Goal: Task Accomplishment & Management: Use online tool/utility

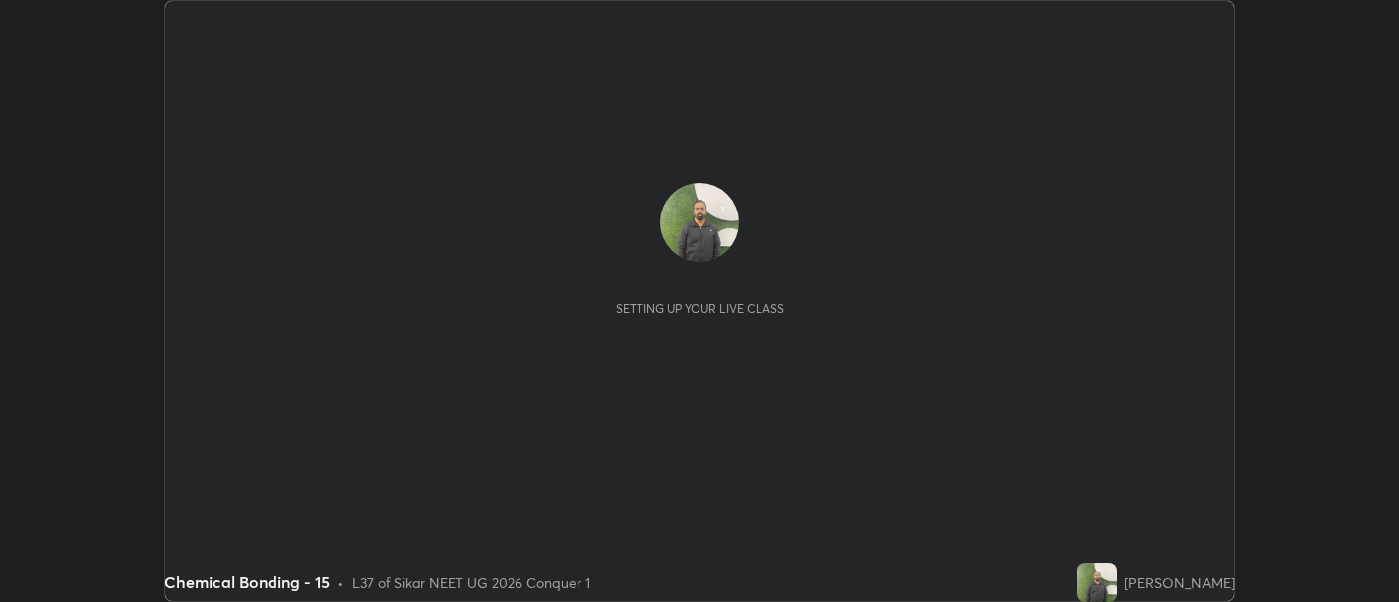
scroll to position [602, 1398]
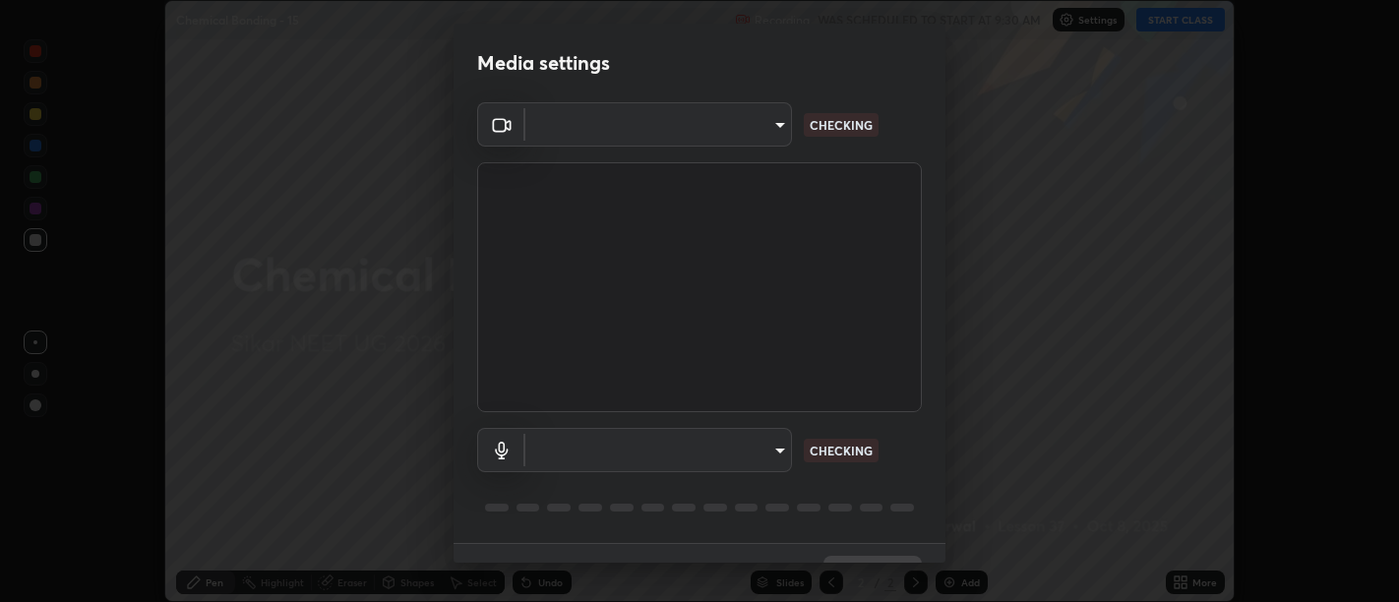
type input "d9b519daceb8a772394af6ea8e45353be5bbf62d8cb1cf3345c472de64055974"
type input "58abe51d7fefdb17ba2419723d43872dcdd823d411622da55c3e9c12cc60ef35"
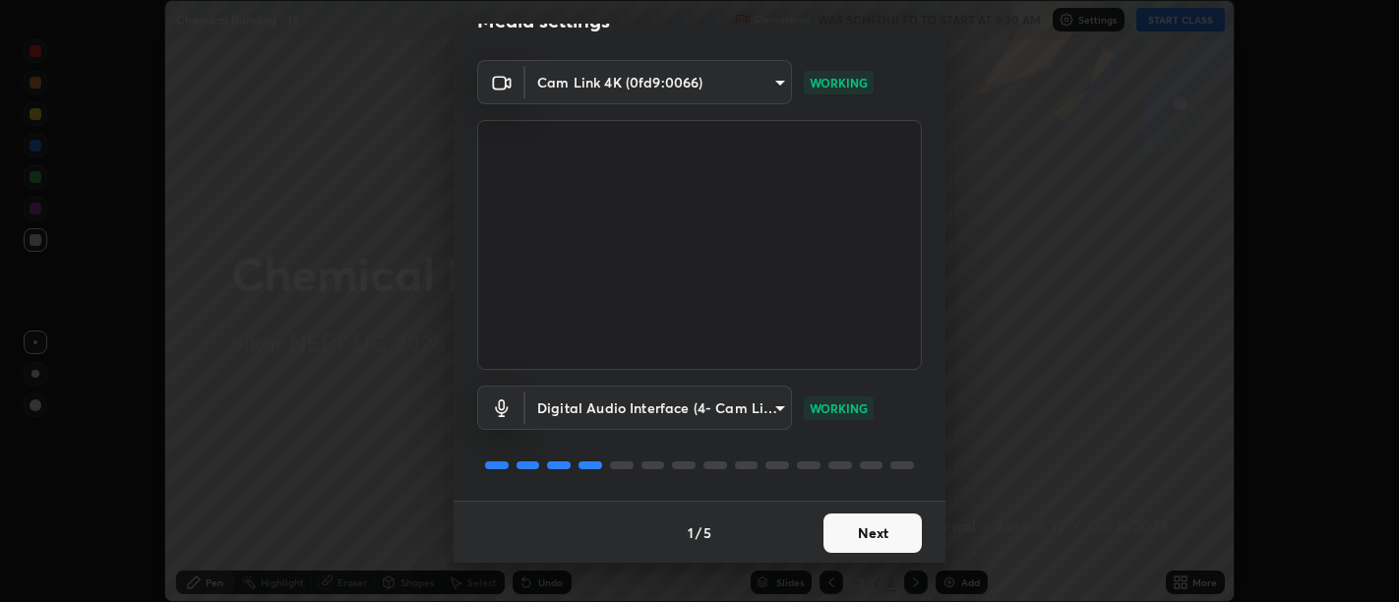
click at [875, 551] on button "Next" at bounding box center [873, 533] width 98 height 39
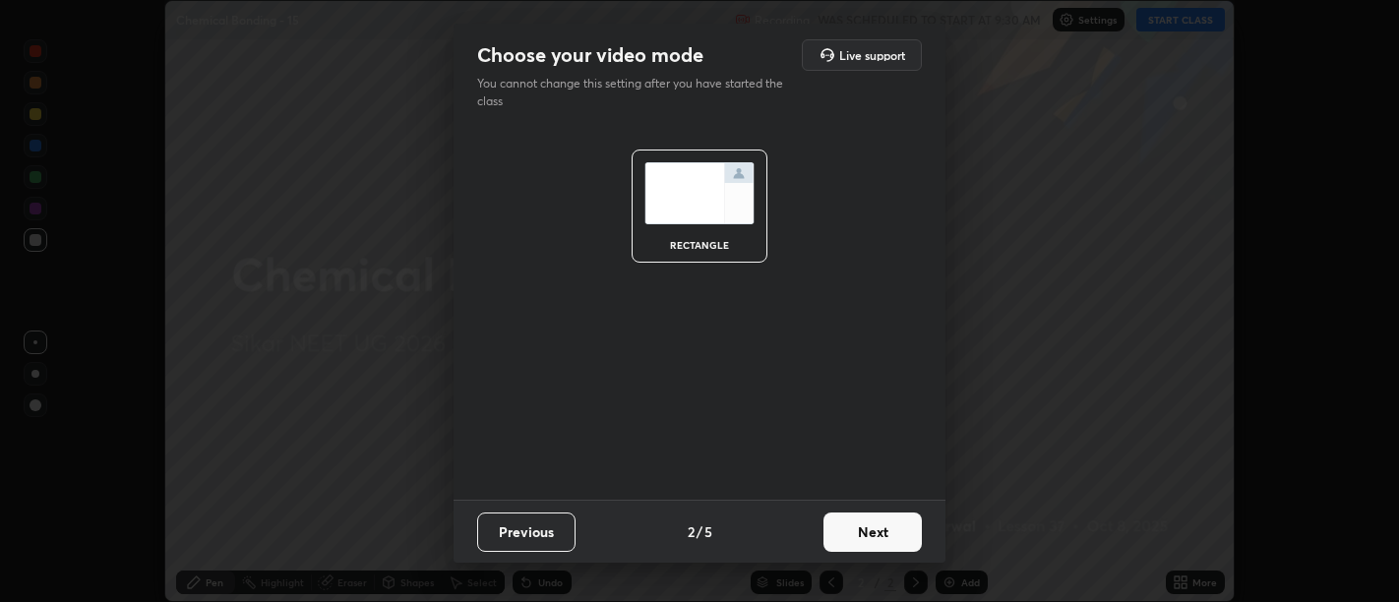
scroll to position [0, 0]
click at [876, 535] on button "Next" at bounding box center [873, 532] width 98 height 39
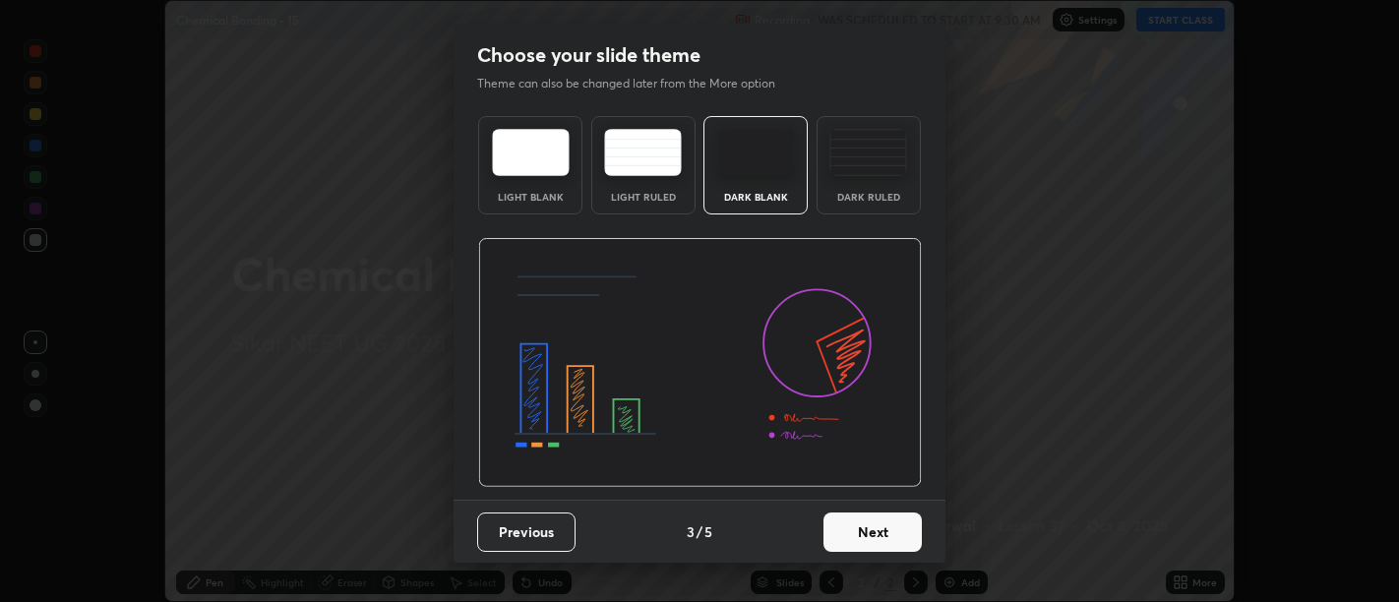
click at [883, 535] on button "Next" at bounding box center [873, 532] width 98 height 39
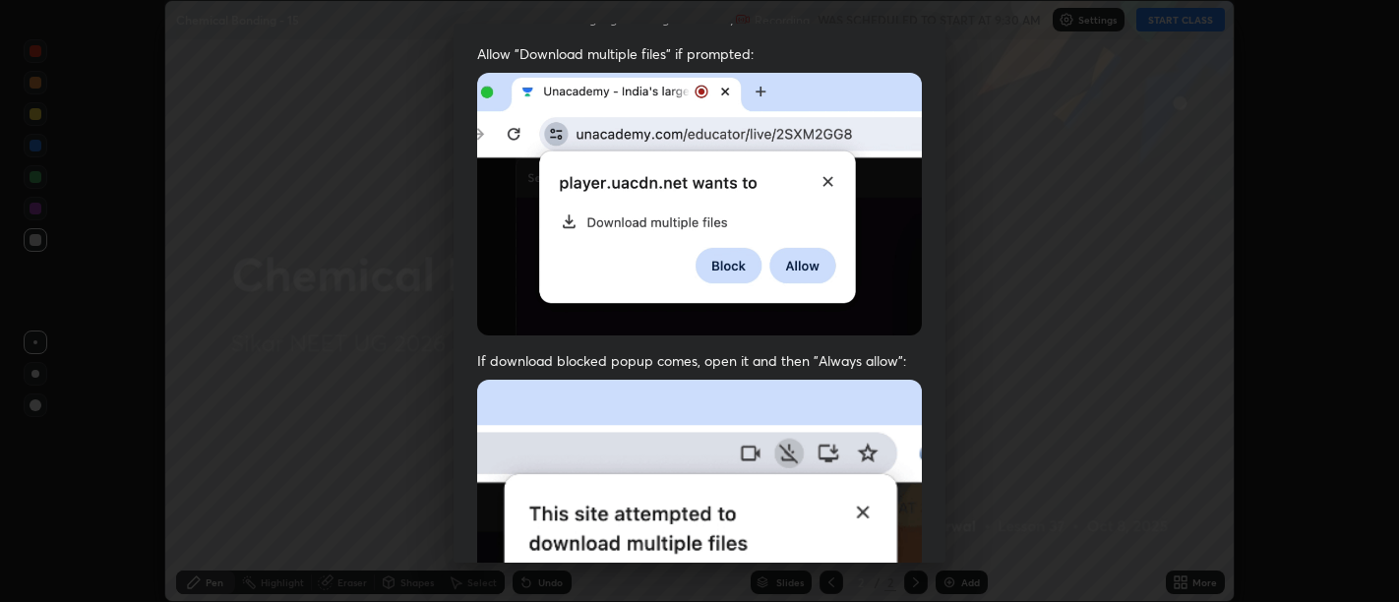
click at [876, 417] on img at bounding box center [699, 595] width 445 height 430
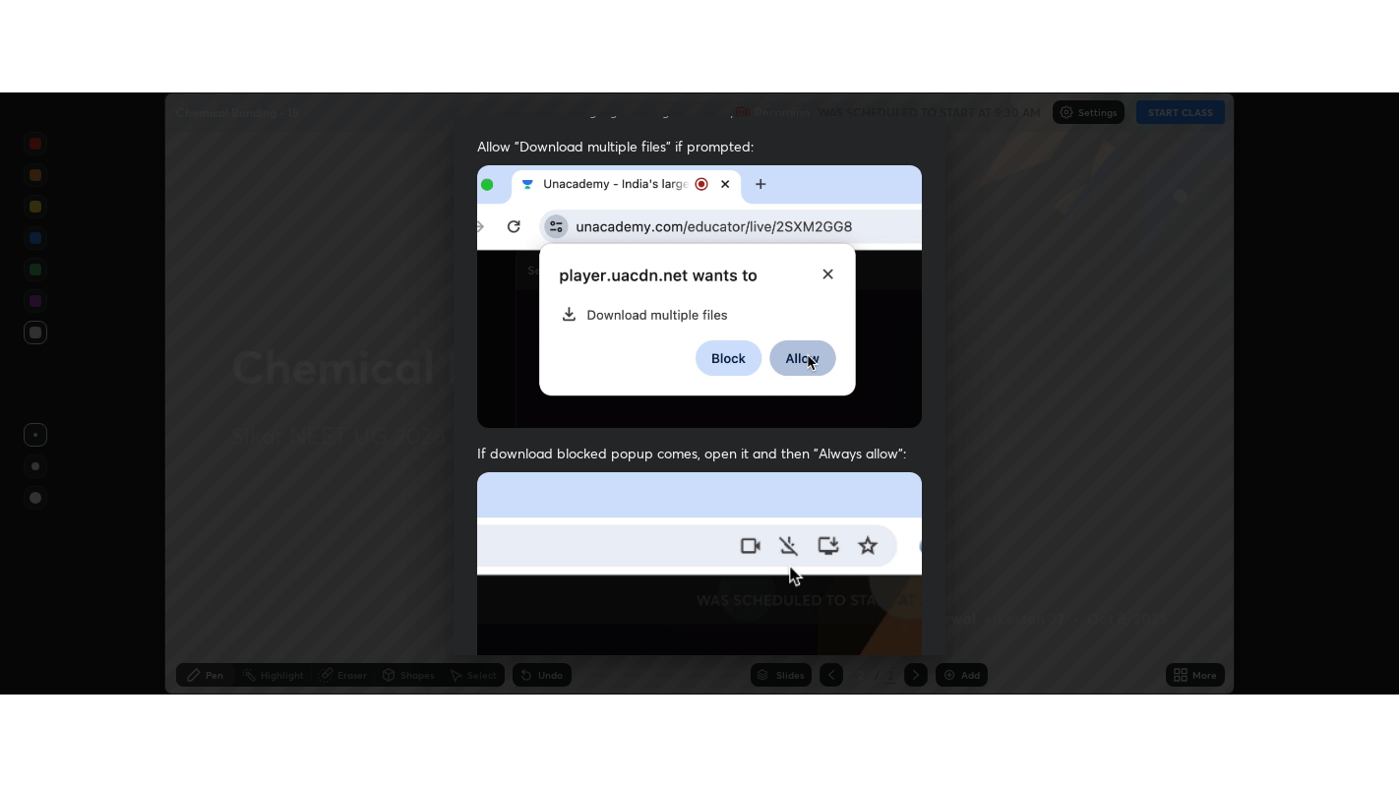
scroll to position [444, 0]
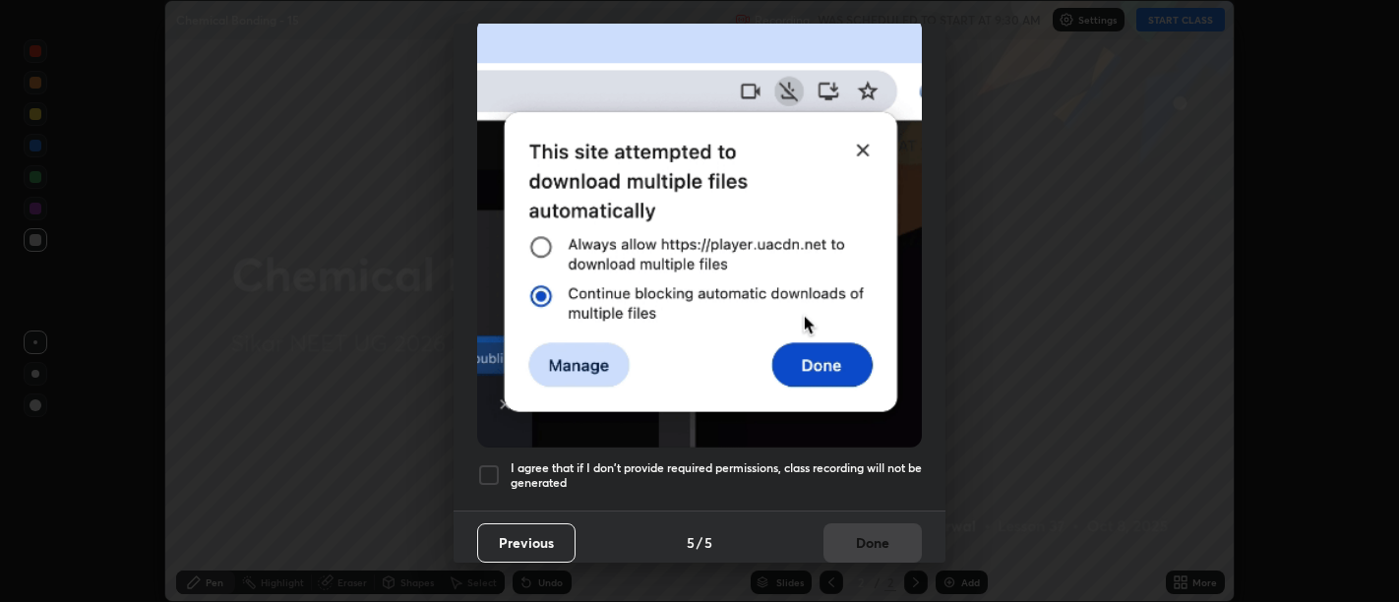
click at [890, 492] on div "Allow "Download multiple files" if prompted: If download blocked popup comes, o…" at bounding box center [700, 96] width 492 height 829
click at [902, 462] on h5 "I agree that if I don't provide required permissions, class recording will not …" at bounding box center [716, 476] width 411 height 31
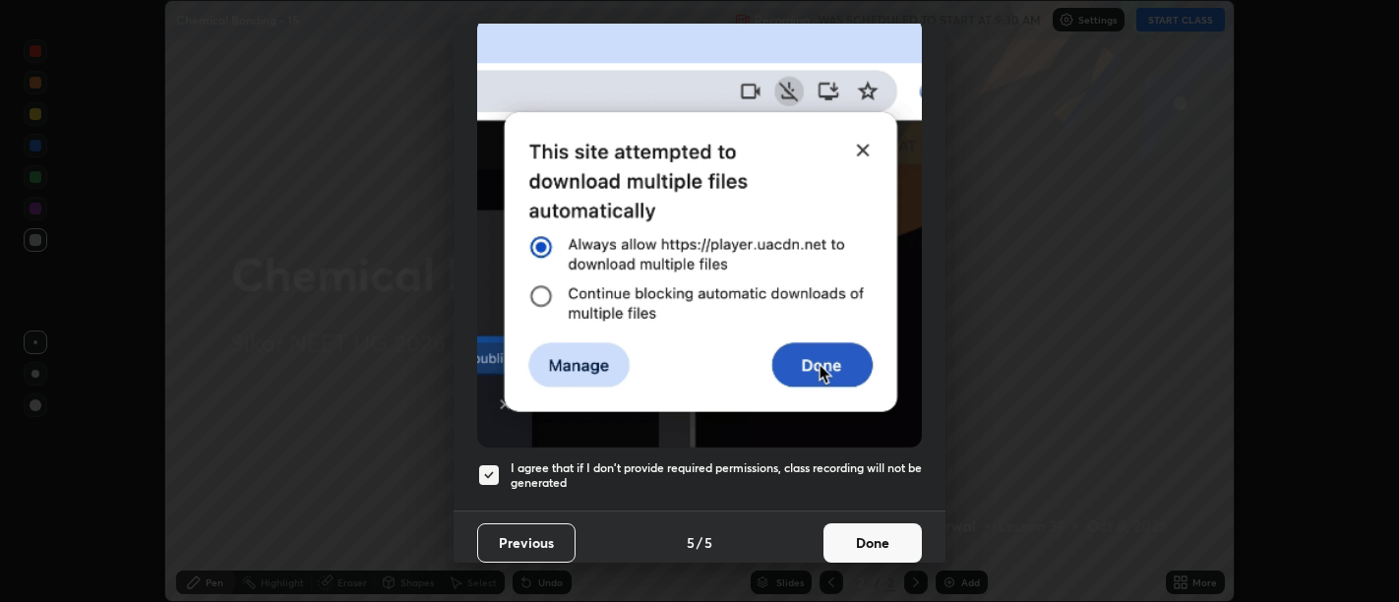
click at [900, 523] on button "Done" at bounding box center [873, 542] width 98 height 39
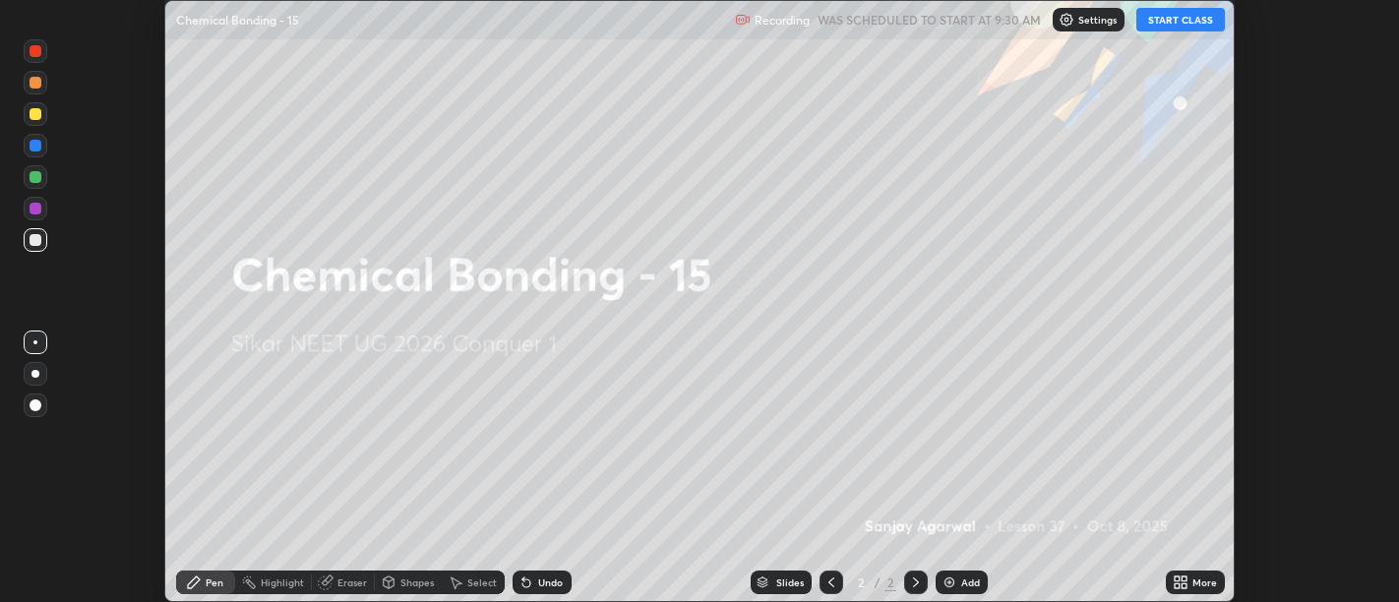
click at [1188, 574] on div "More" at bounding box center [1195, 583] width 59 height 24
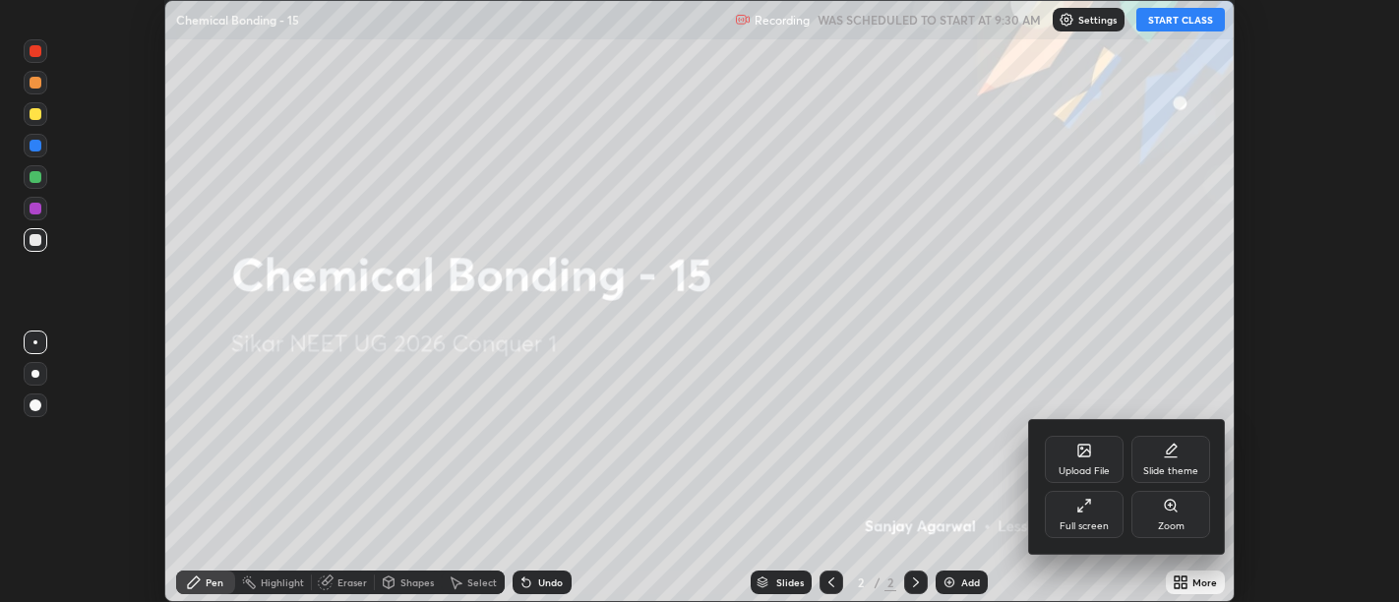
click at [1097, 515] on div "Full screen" at bounding box center [1084, 514] width 79 height 47
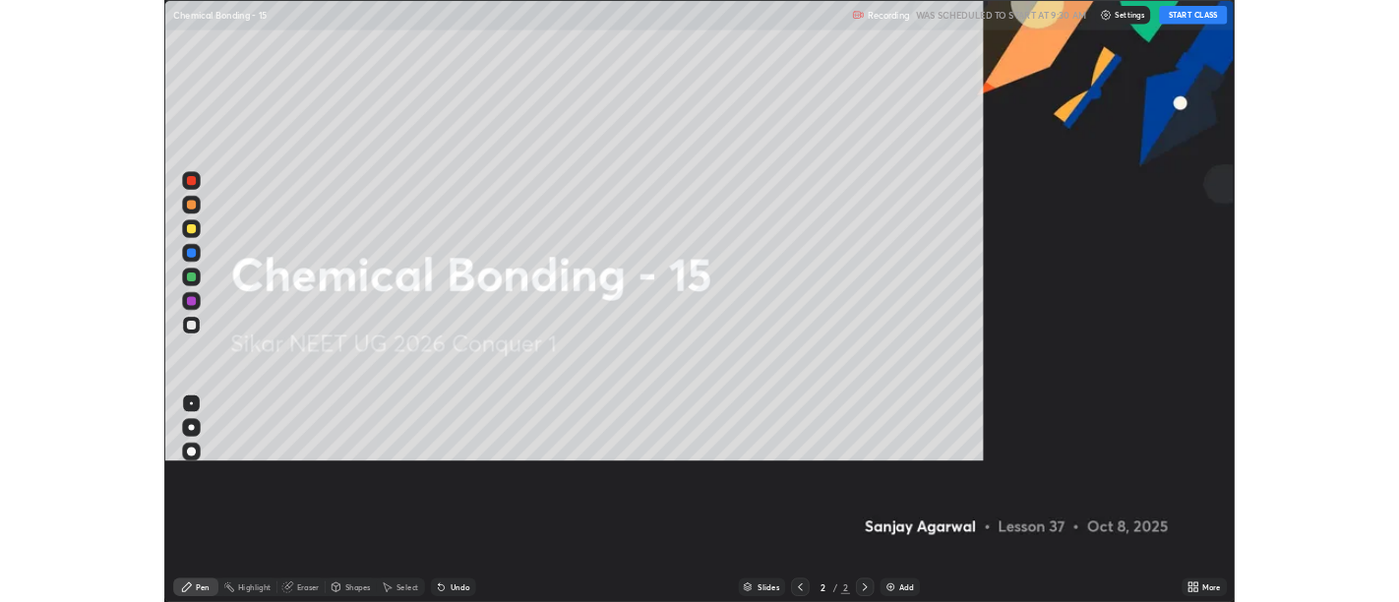
scroll to position [787, 1399]
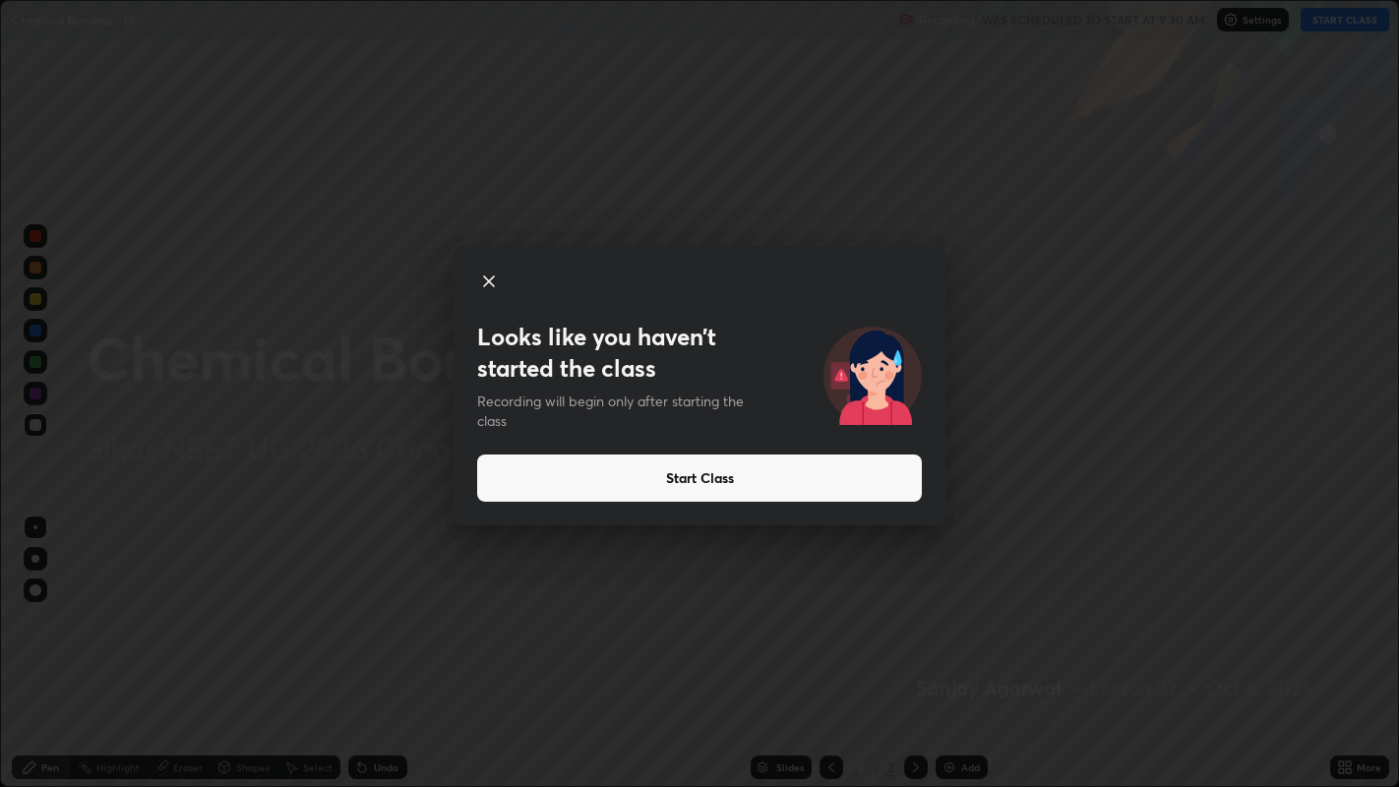
click at [693, 487] on button "Start Class" at bounding box center [699, 478] width 445 height 47
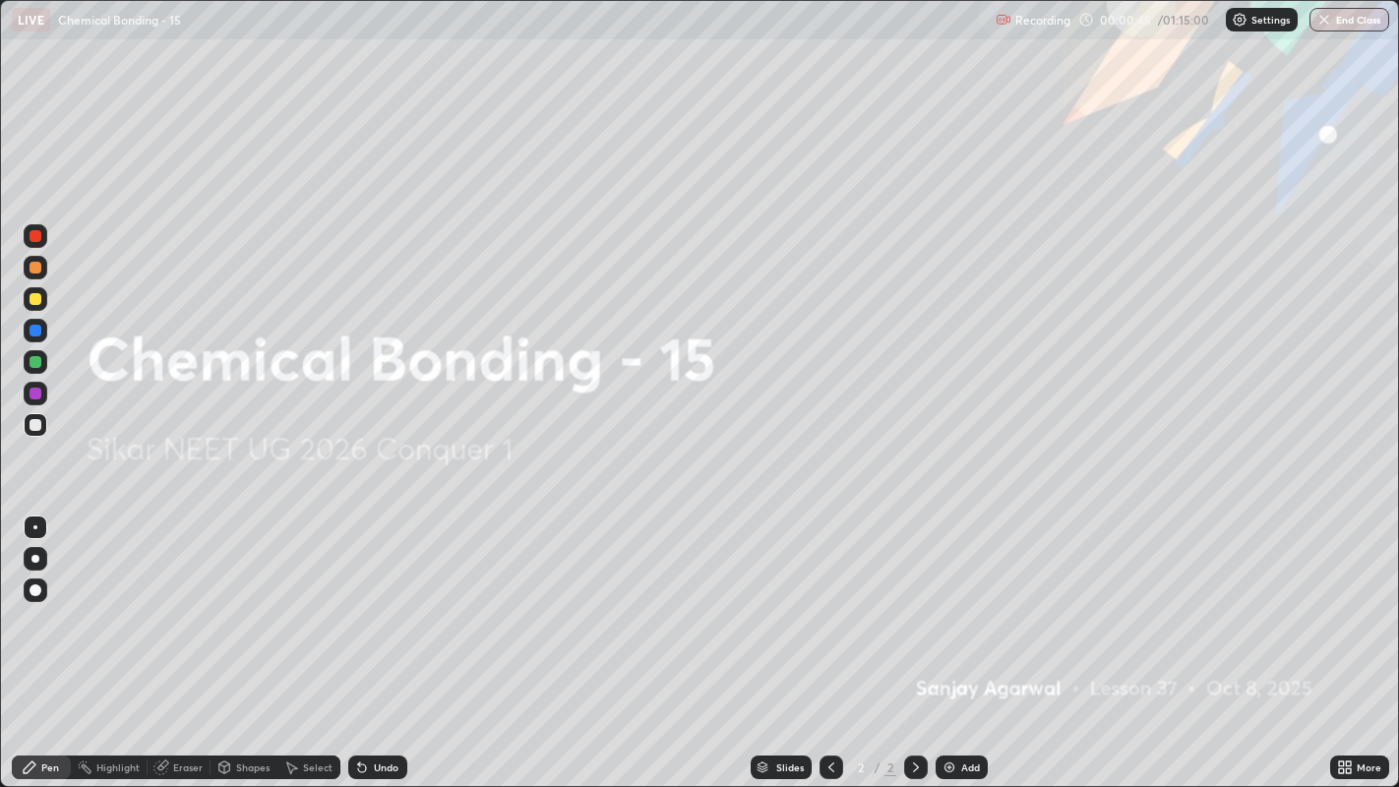
click at [938, 601] on div "Add" at bounding box center [962, 768] width 52 height 24
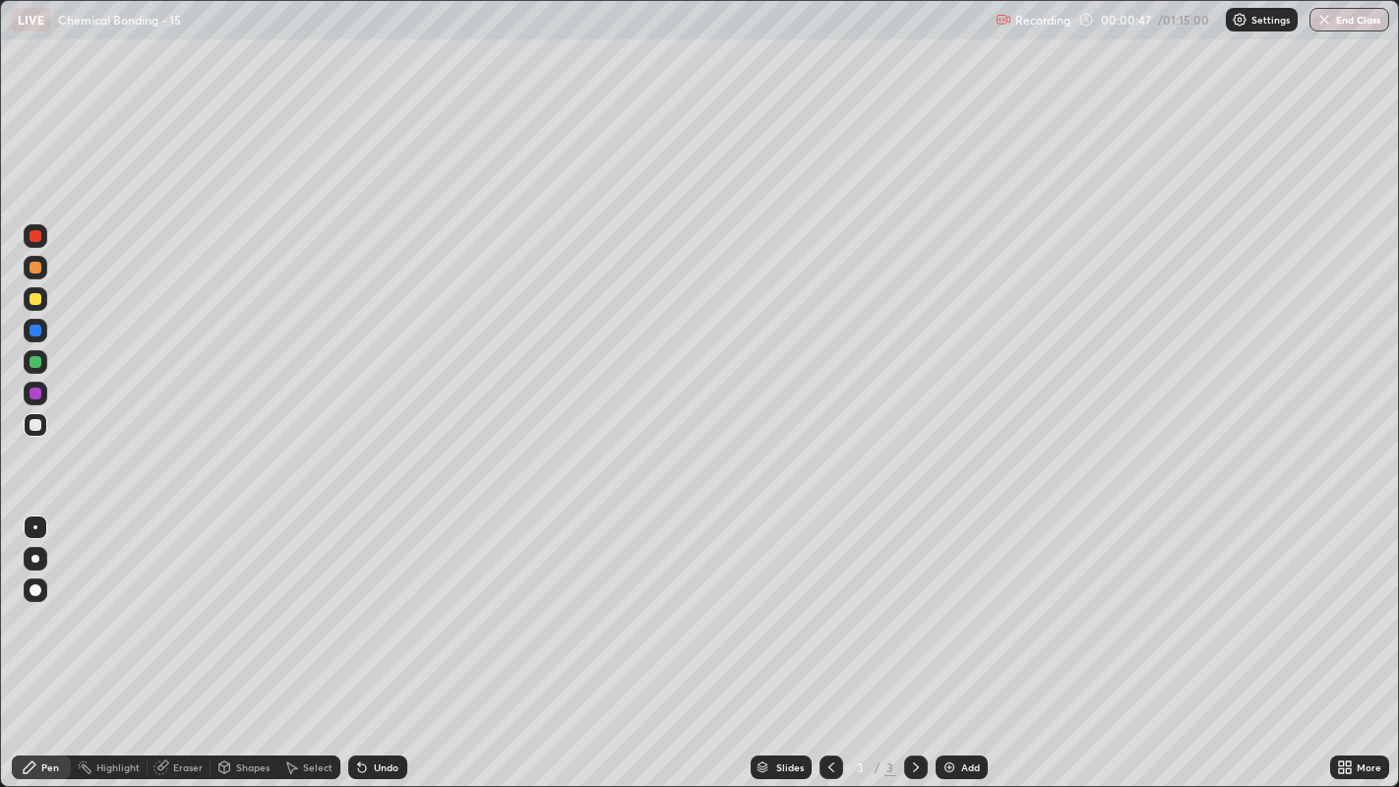
click at [30, 300] on div at bounding box center [36, 299] width 12 height 12
click at [34, 558] on div at bounding box center [35, 559] width 8 height 8
click at [386, 601] on div "Undo" at bounding box center [386, 768] width 25 height 10
click at [387, 601] on div "Undo" at bounding box center [377, 768] width 59 height 24
click at [946, 601] on div "Add" at bounding box center [962, 768] width 52 height 24
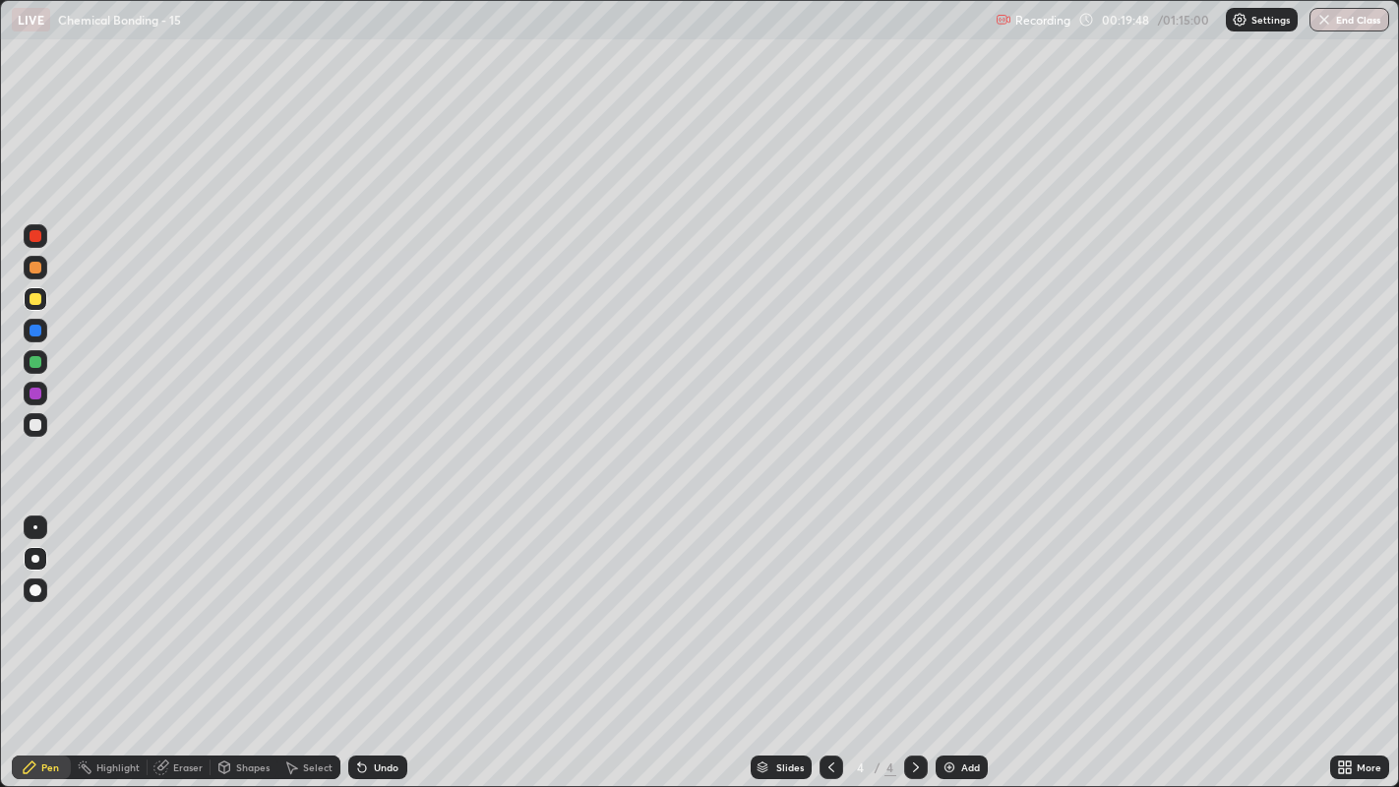
click at [377, 601] on div "Undo" at bounding box center [377, 768] width 59 height 24
click at [379, 601] on div "Undo" at bounding box center [386, 768] width 25 height 10
click at [383, 601] on div "Undo" at bounding box center [386, 768] width 25 height 10
click at [384, 601] on div "Undo" at bounding box center [386, 768] width 25 height 10
click at [382, 601] on div "Undo" at bounding box center [386, 768] width 25 height 10
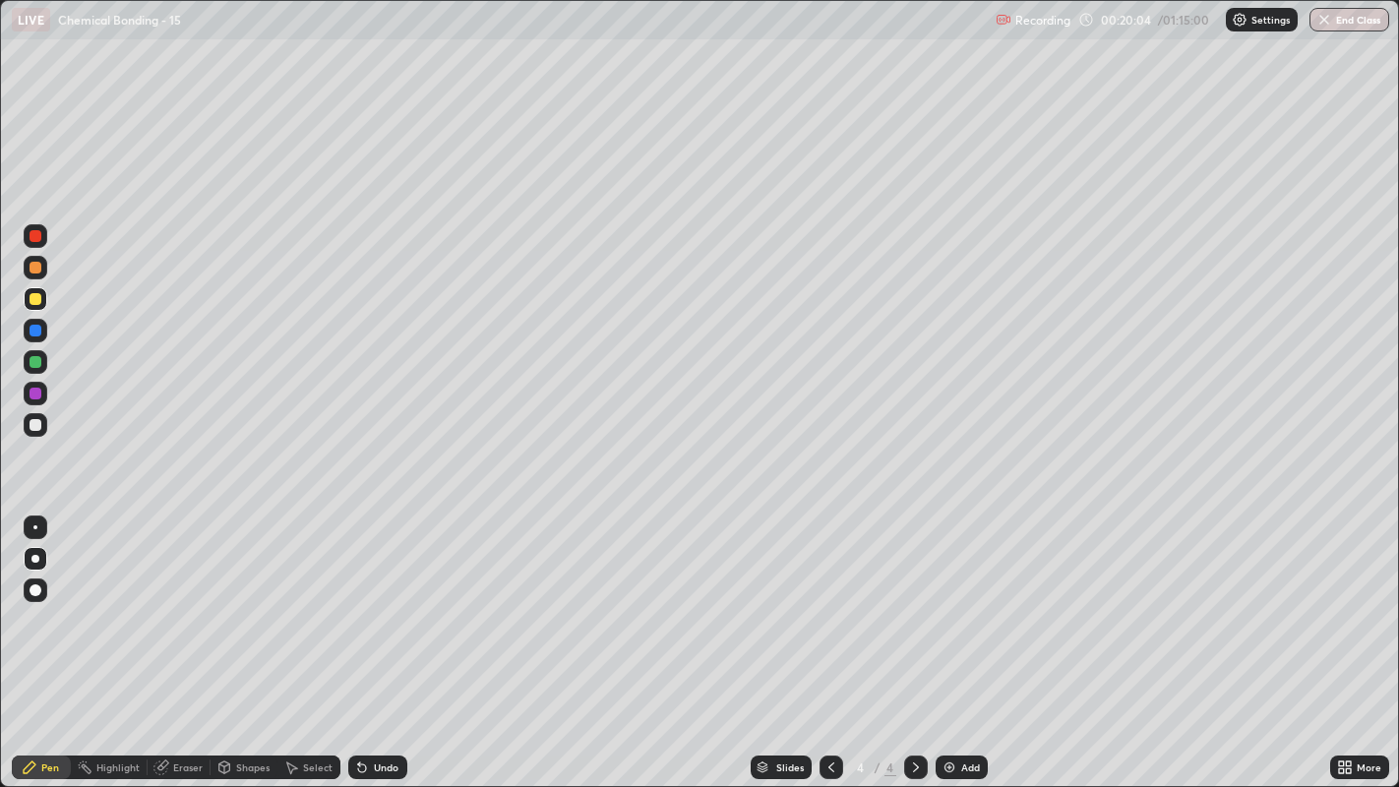
click at [385, 601] on div "Undo" at bounding box center [377, 768] width 59 height 24
click at [386, 601] on div "Undo" at bounding box center [386, 768] width 25 height 10
click at [948, 601] on img at bounding box center [950, 768] width 16 height 16
click at [176, 601] on div "Eraser" at bounding box center [188, 768] width 30 height 10
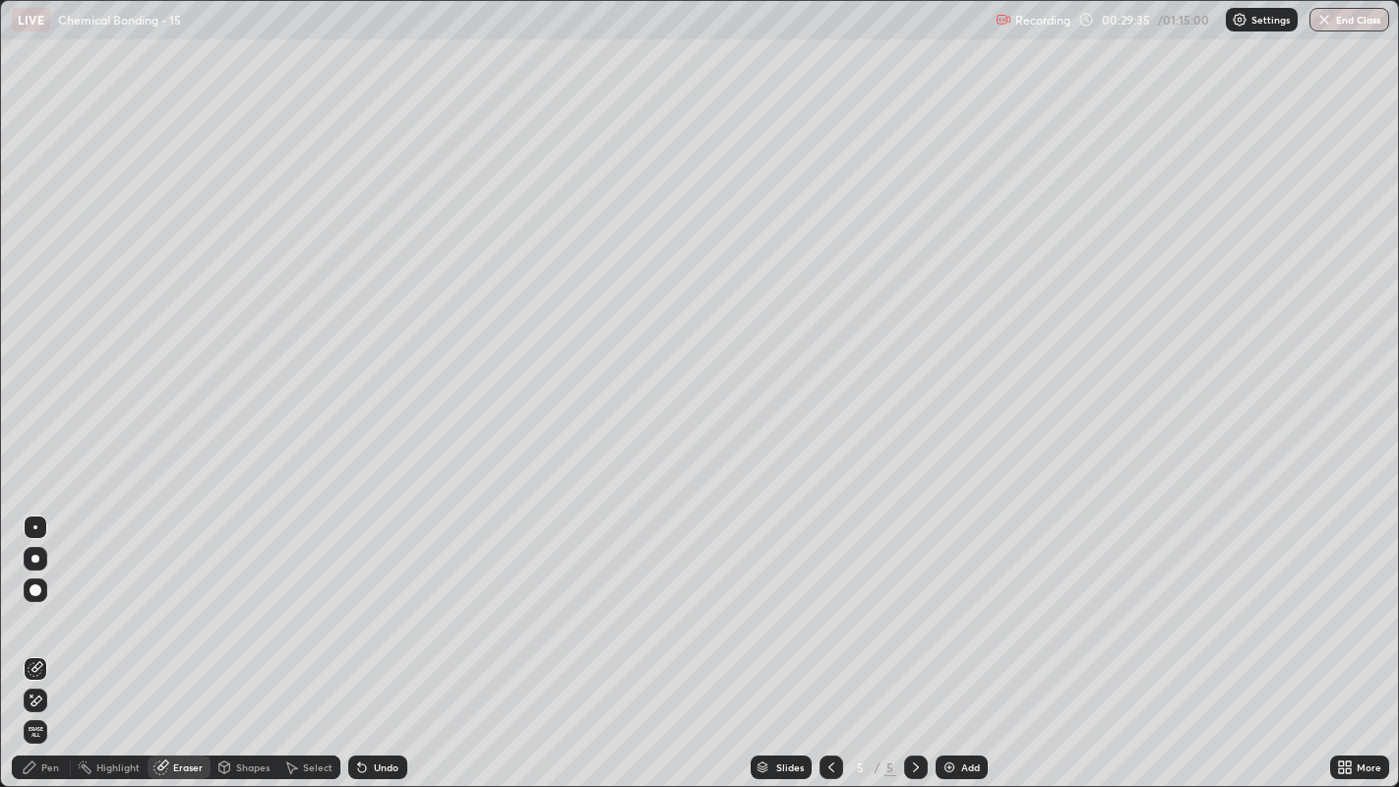
click at [49, 601] on div "Pen" at bounding box center [50, 768] width 18 height 10
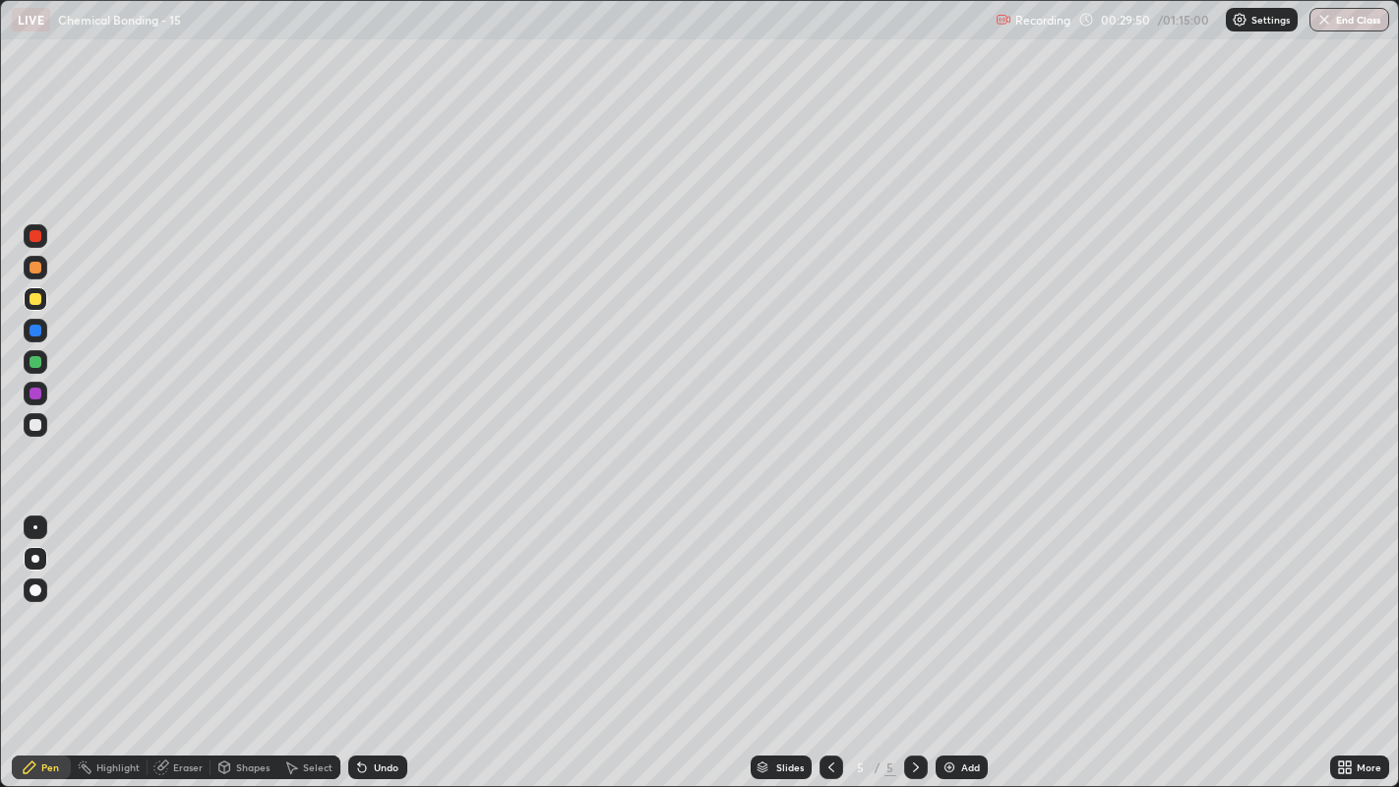
click at [374, 601] on div "Undo" at bounding box center [386, 768] width 25 height 10
click at [945, 601] on div "Add" at bounding box center [962, 768] width 52 height 24
click at [193, 601] on div "Eraser" at bounding box center [179, 768] width 63 height 24
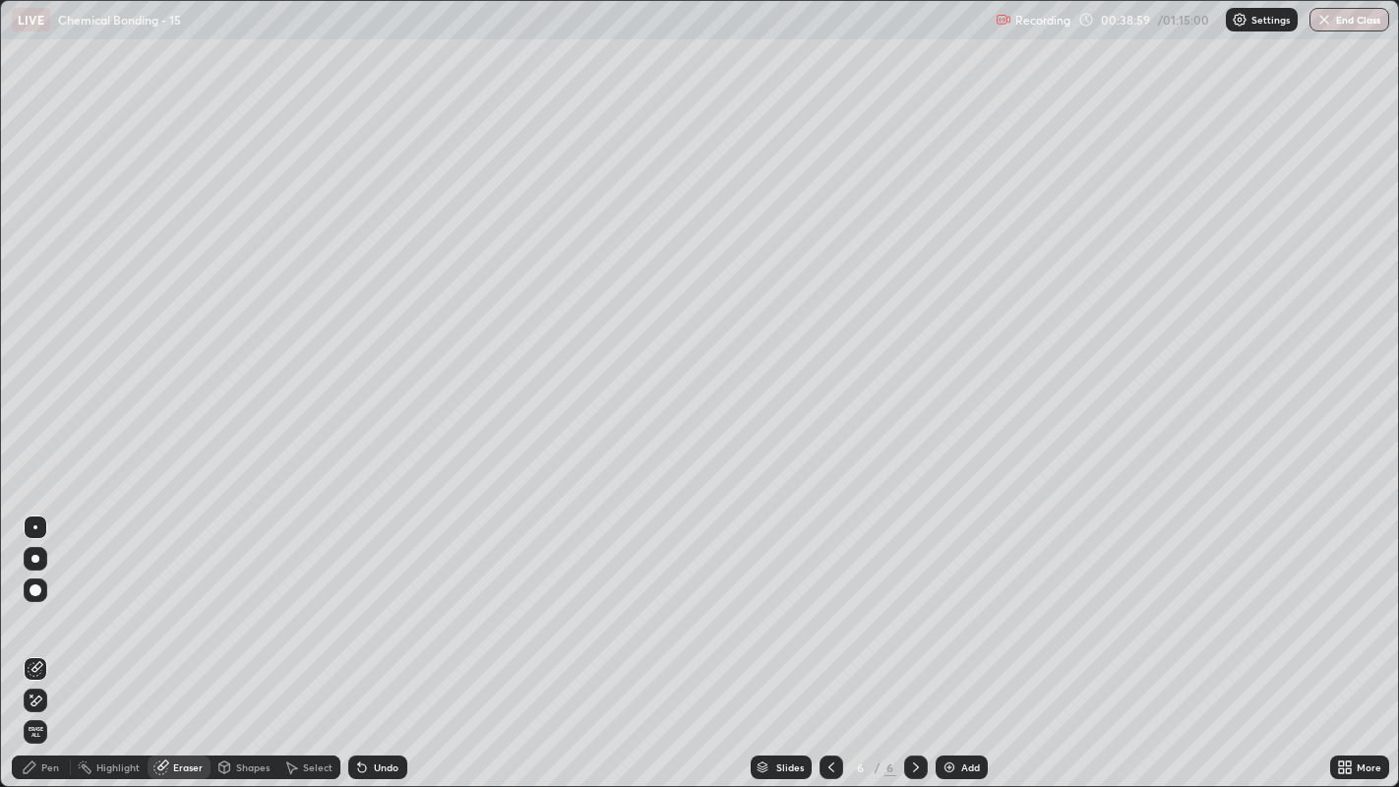
click at [59, 601] on div "Pen" at bounding box center [41, 768] width 59 height 24
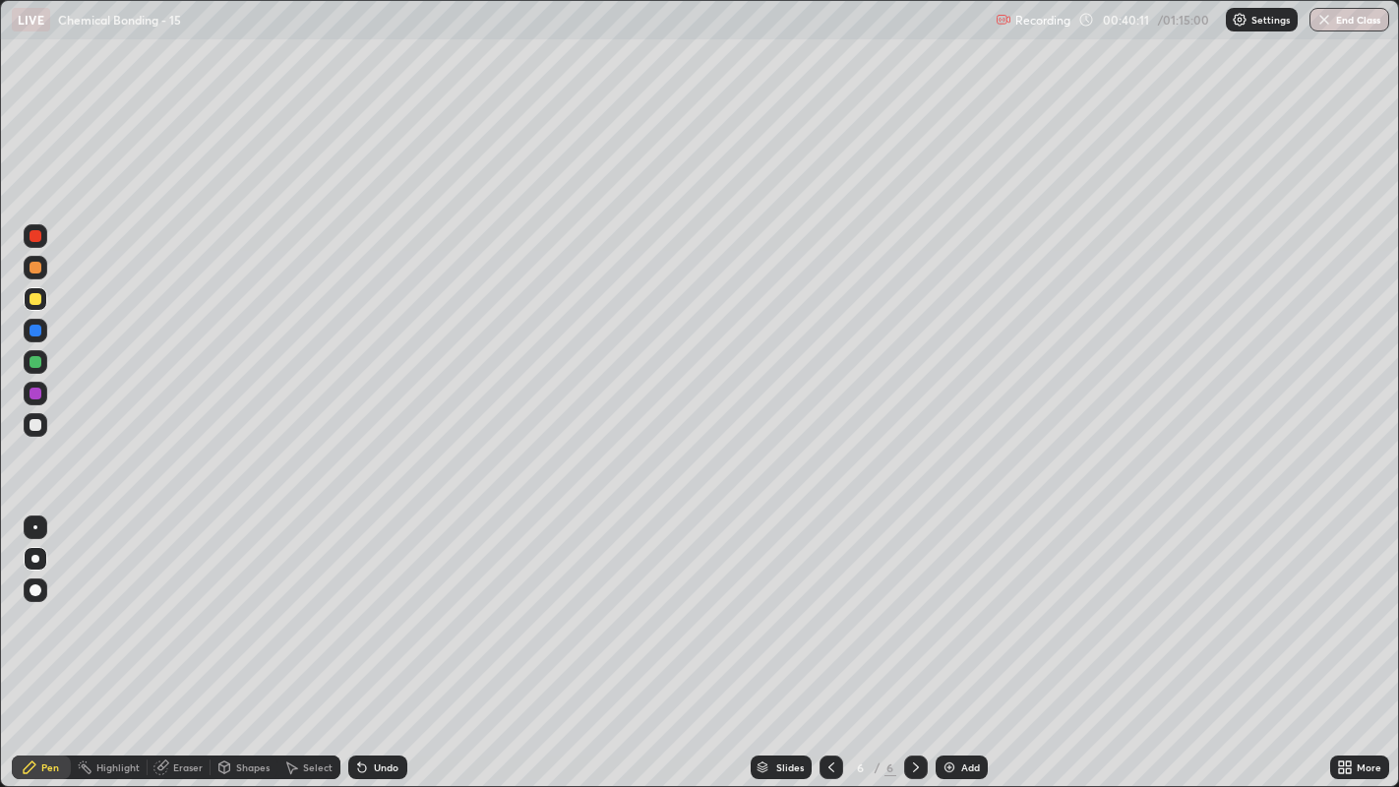
click at [385, 601] on div "Undo" at bounding box center [386, 768] width 25 height 10
click at [181, 601] on div "Eraser" at bounding box center [188, 768] width 30 height 10
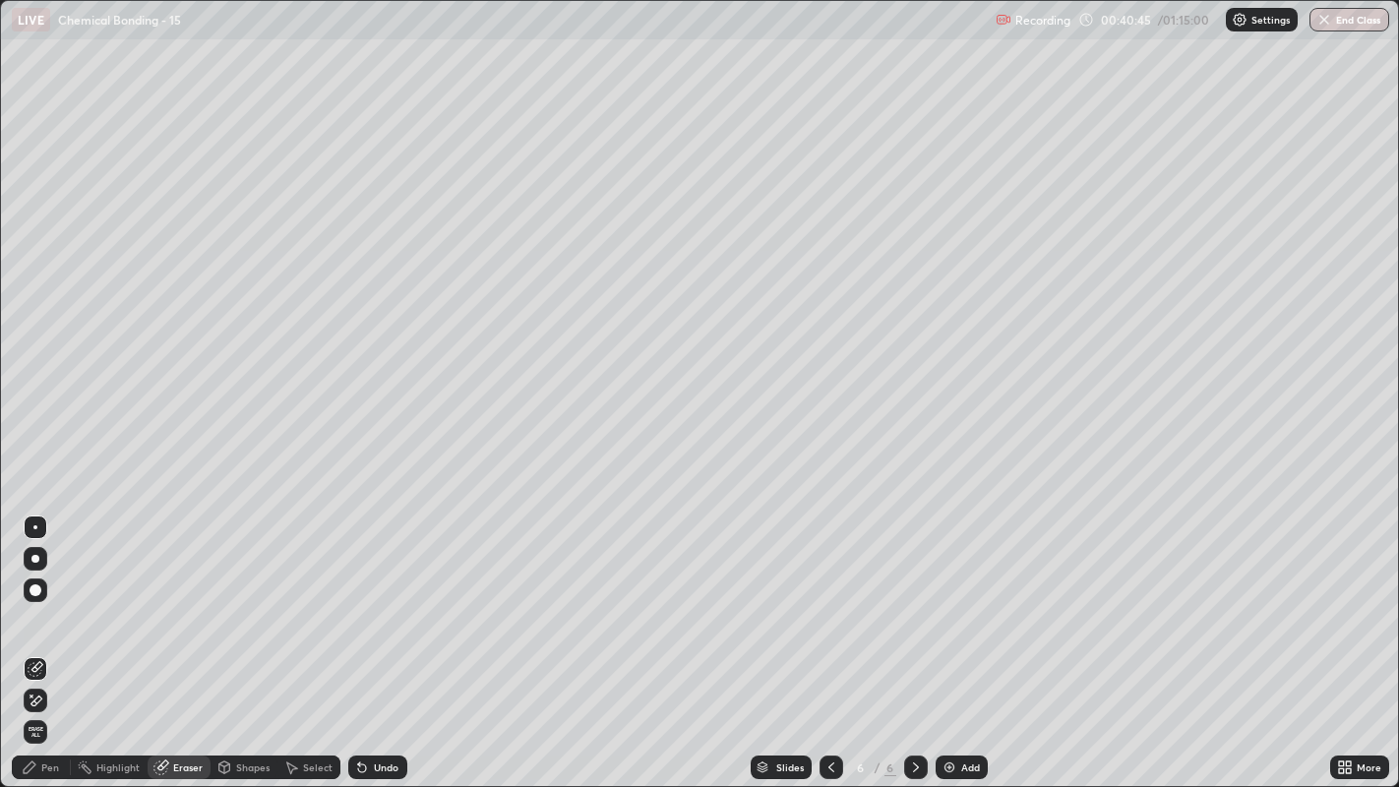
click at [59, 601] on div "Pen" at bounding box center [41, 768] width 59 height 24
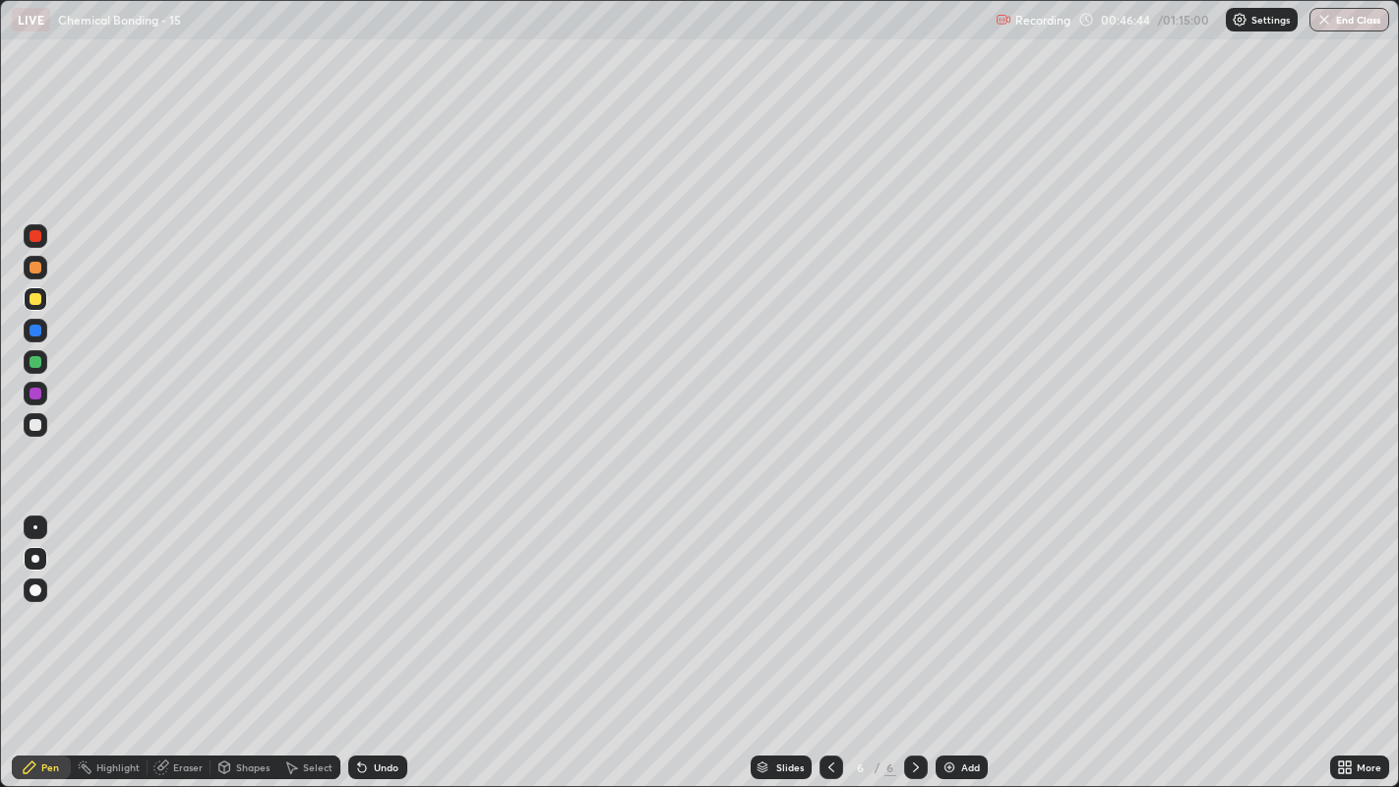
click at [945, 601] on img at bounding box center [950, 768] width 16 height 16
click at [185, 601] on div "Eraser" at bounding box center [188, 768] width 30 height 10
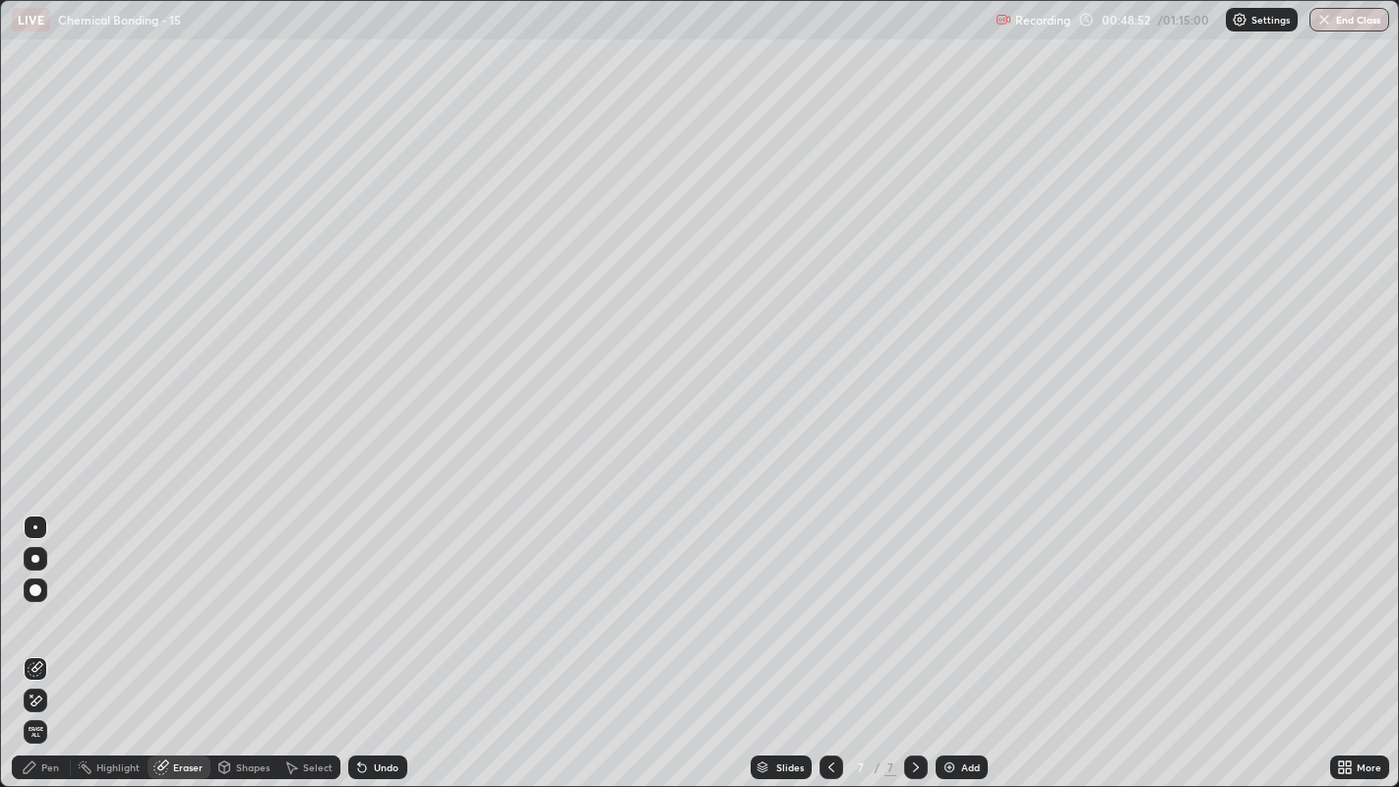
click at [57, 601] on div "Pen" at bounding box center [41, 768] width 59 height 24
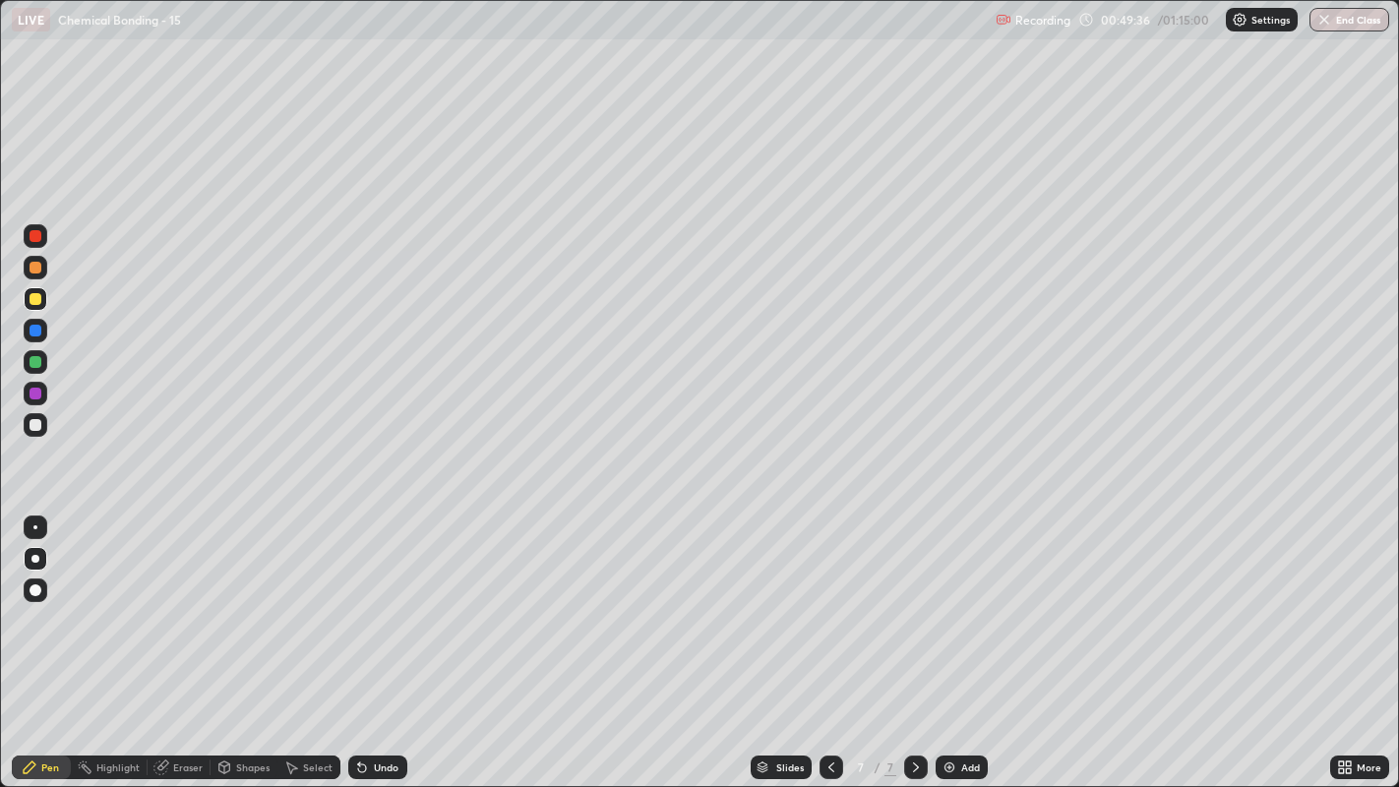
click at [181, 601] on div "Eraser" at bounding box center [188, 768] width 30 height 10
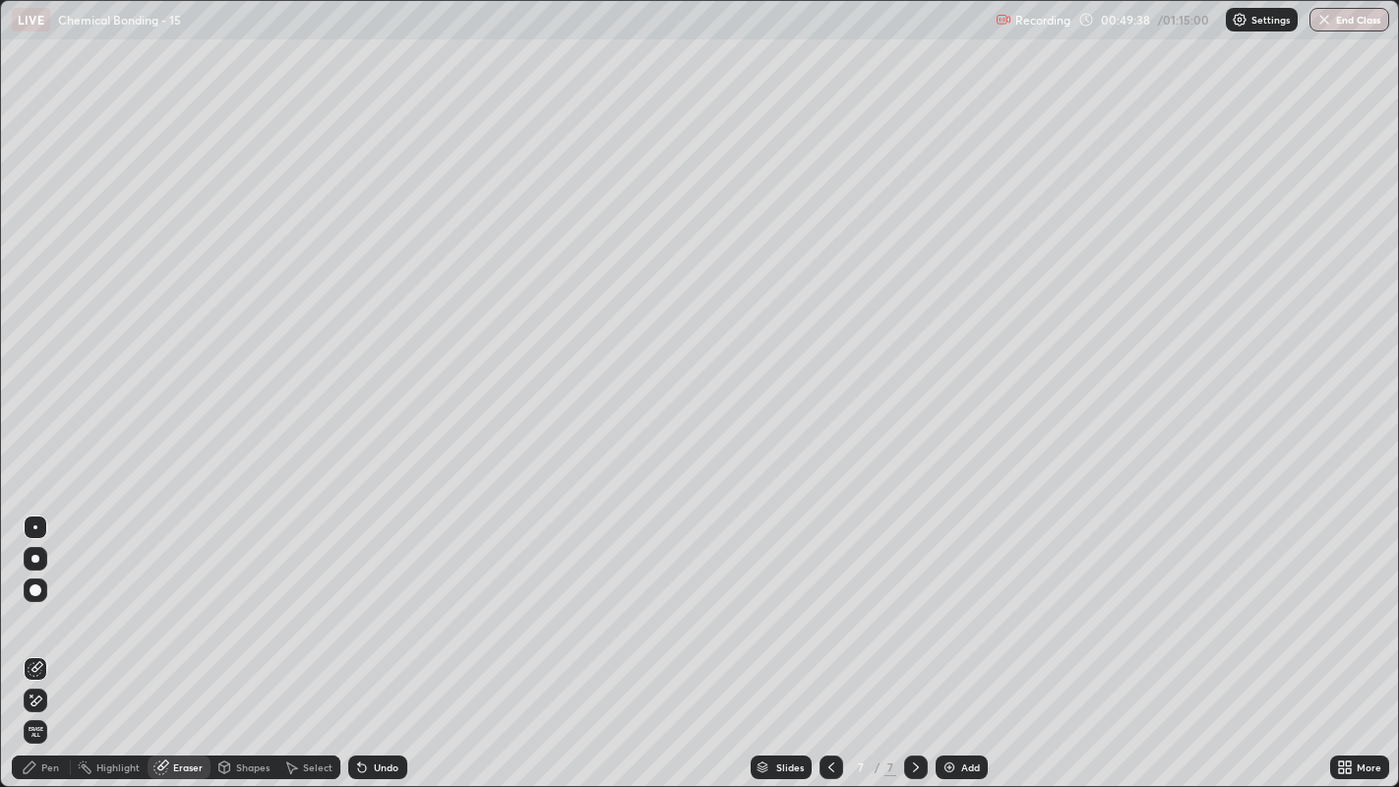
click at [49, 601] on div "Pen" at bounding box center [50, 768] width 18 height 10
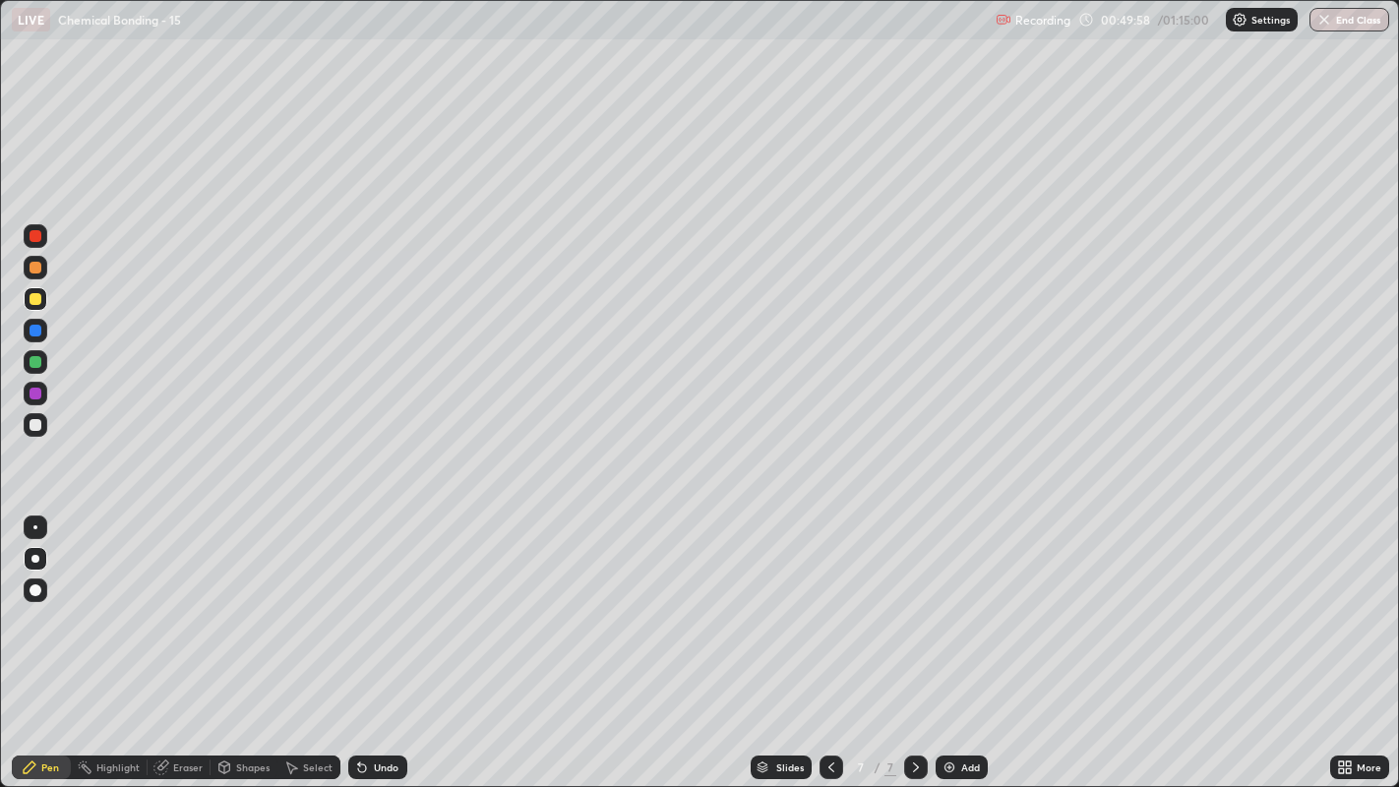
click at [383, 601] on div "Undo" at bounding box center [386, 768] width 25 height 10
click at [36, 427] on div at bounding box center [36, 425] width 12 height 12
click at [383, 601] on div "Undo" at bounding box center [386, 768] width 25 height 10
click at [1054, 601] on div "Slides 7 / 7 Add" at bounding box center [868, 767] width 923 height 39
click at [1062, 601] on div "Slides 7 / 7 Add" at bounding box center [868, 767] width 923 height 39
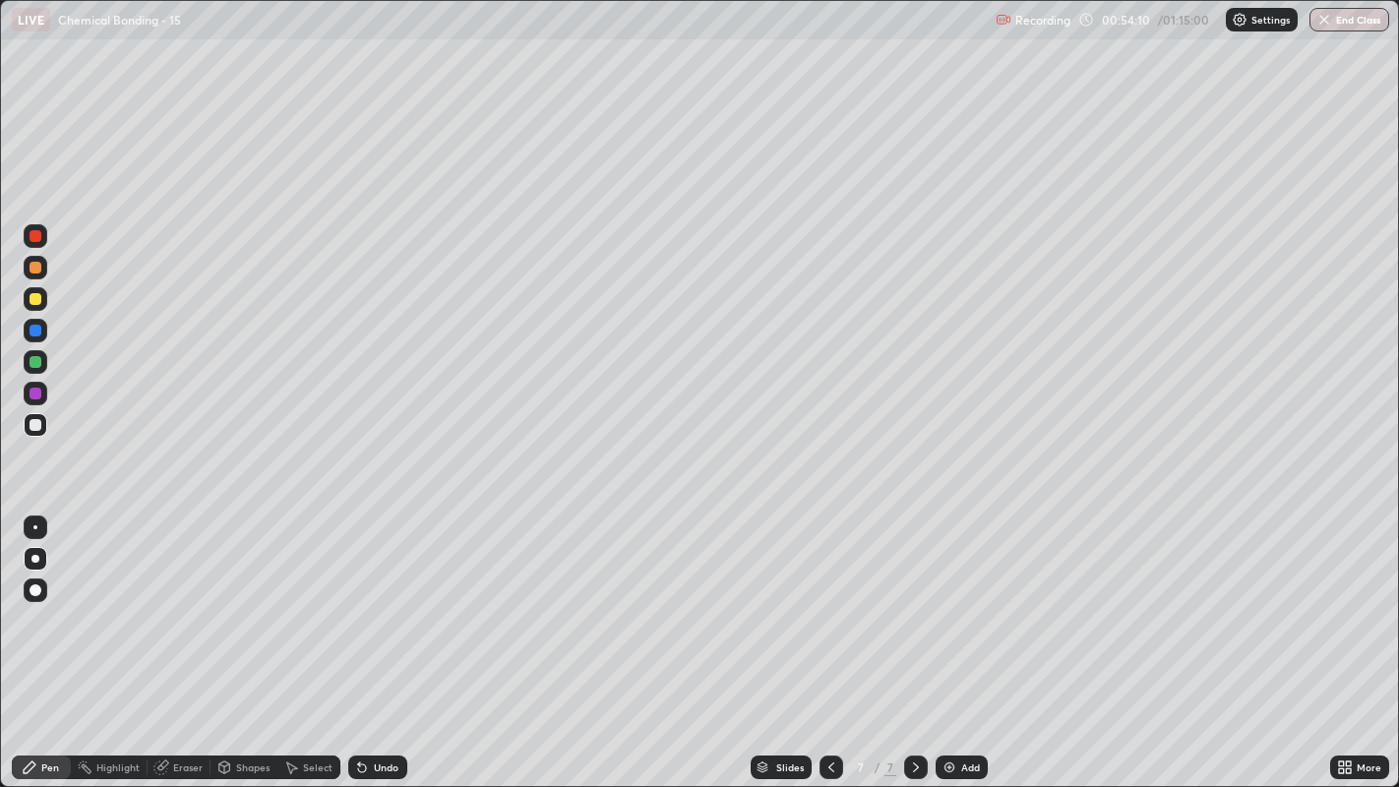
click at [1091, 601] on div "Slides 7 / 7 Add" at bounding box center [868, 767] width 923 height 39
click at [1370, 601] on div "More" at bounding box center [1359, 768] width 59 height 24
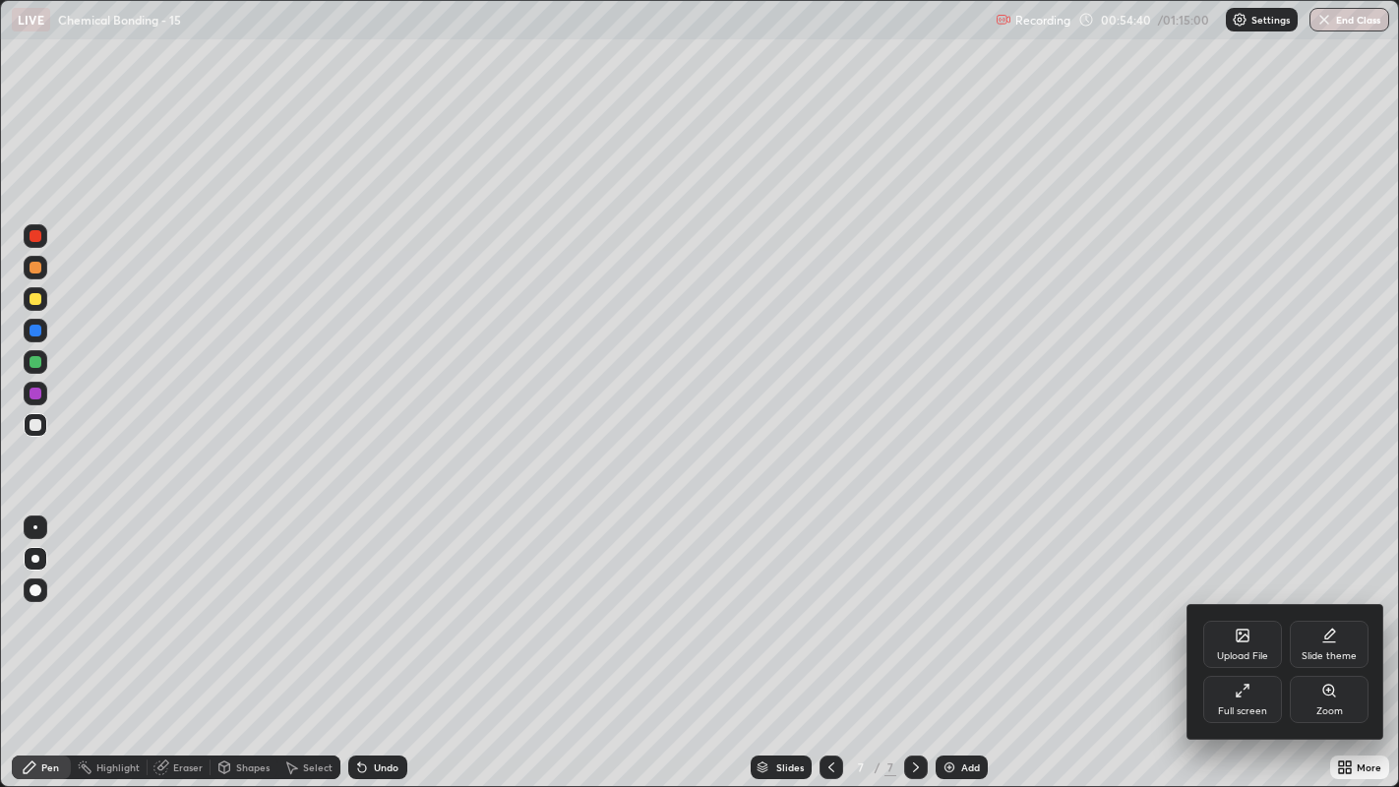
click at [1283, 560] on div at bounding box center [699, 393] width 1399 height 787
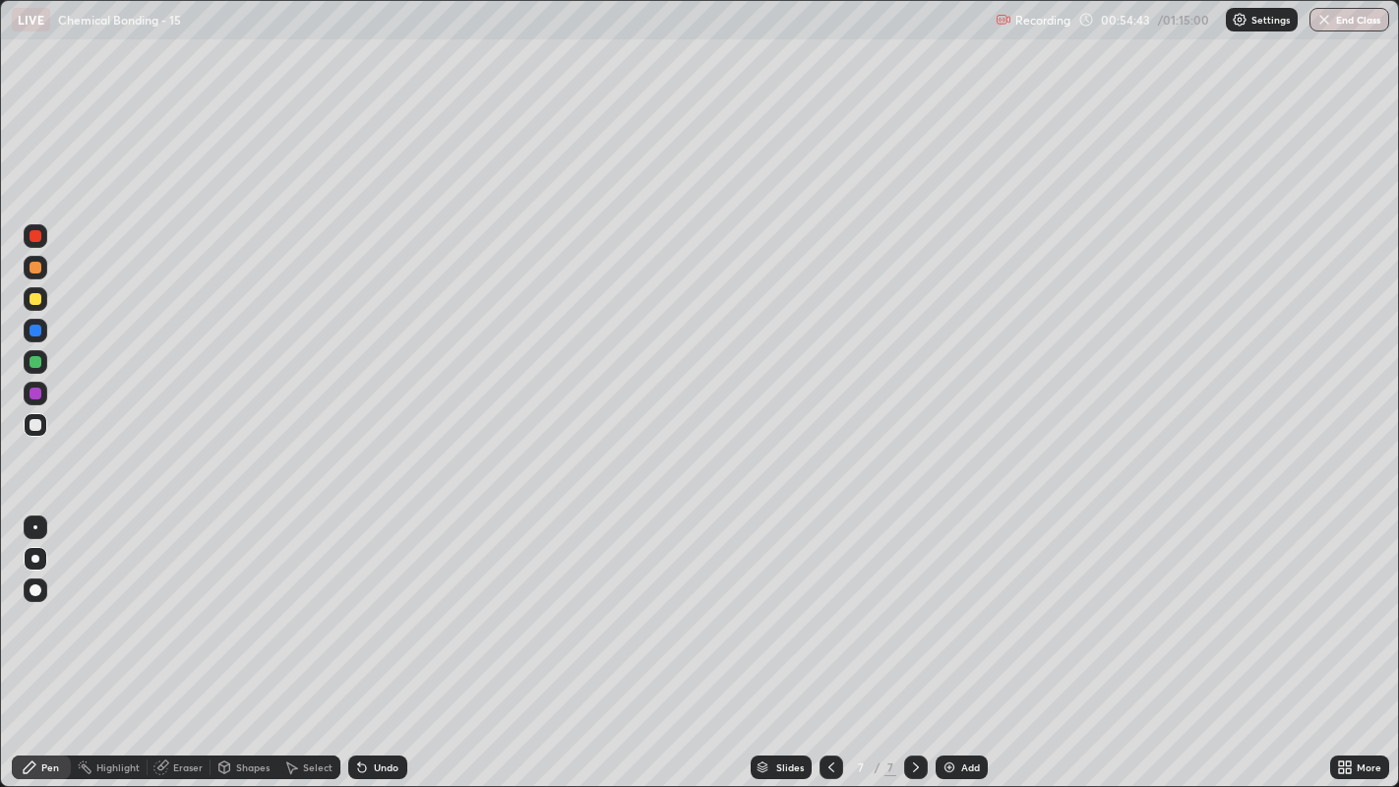
click at [1235, 601] on div "Slides 7 / 7 Add" at bounding box center [868, 767] width 923 height 39
click at [1238, 601] on div "Slides 7 / 7 Add" at bounding box center [868, 767] width 923 height 39
click at [942, 601] on img at bounding box center [950, 768] width 16 height 16
click at [374, 601] on div "Undo" at bounding box center [377, 768] width 59 height 24
click at [377, 601] on div "Undo" at bounding box center [386, 768] width 25 height 10
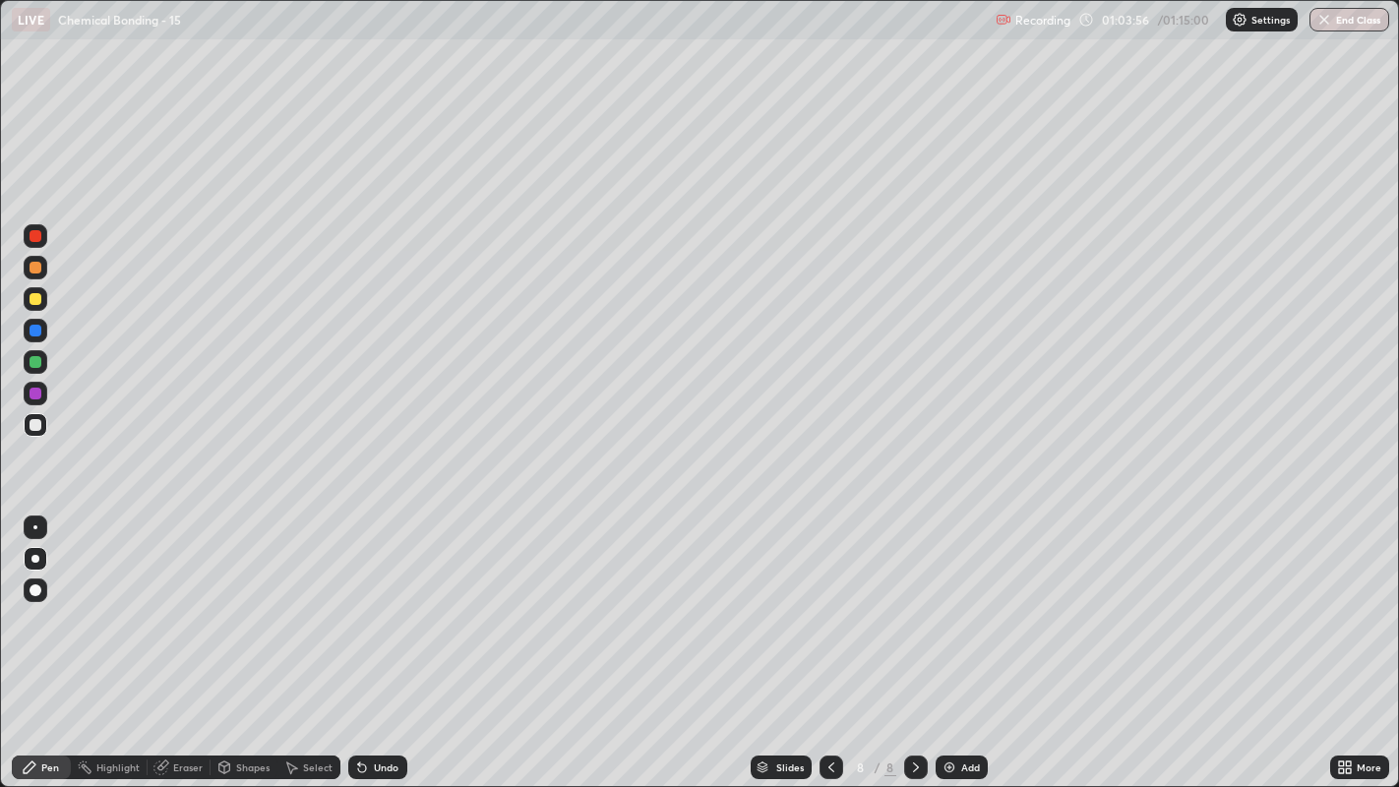
click at [365, 601] on div "Undo" at bounding box center [377, 768] width 59 height 24
click at [395, 601] on div "Undo" at bounding box center [377, 768] width 59 height 24
click at [389, 601] on div "Undo" at bounding box center [377, 768] width 59 height 24
click at [381, 601] on div "Undo" at bounding box center [386, 768] width 25 height 10
click at [384, 601] on div "Undo" at bounding box center [386, 768] width 25 height 10
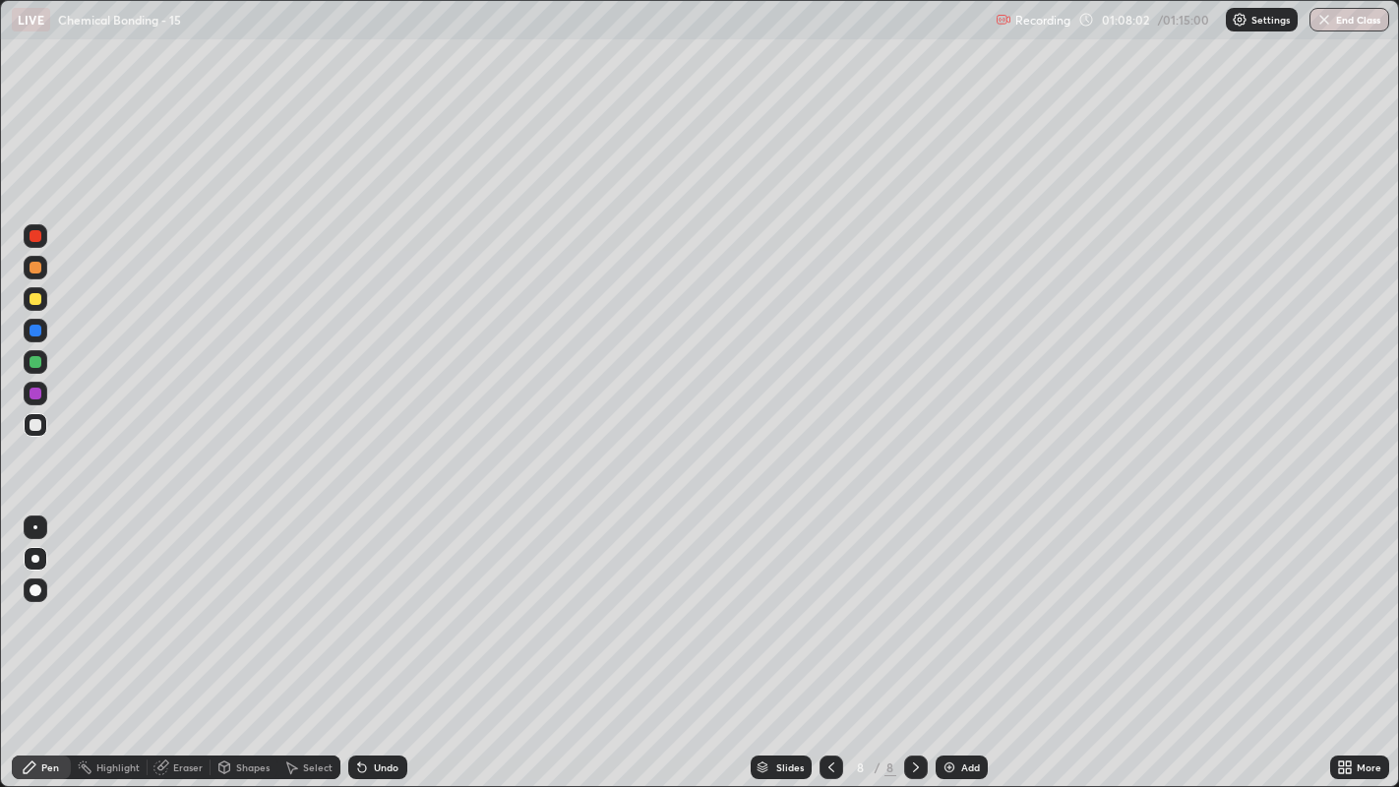
click at [1328, 24] on img "button" at bounding box center [1325, 20] width 16 height 16
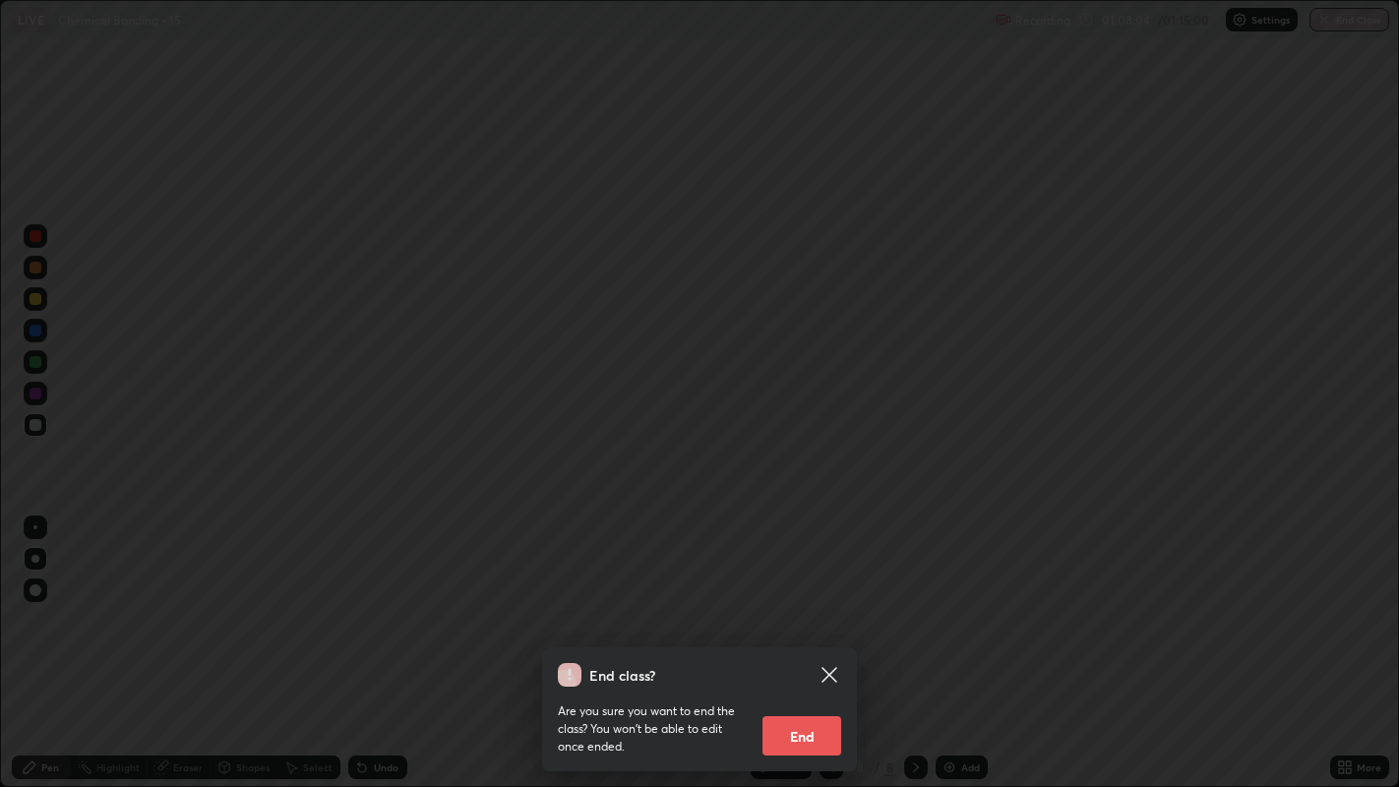
click at [823, 601] on button "End" at bounding box center [802, 735] width 79 height 39
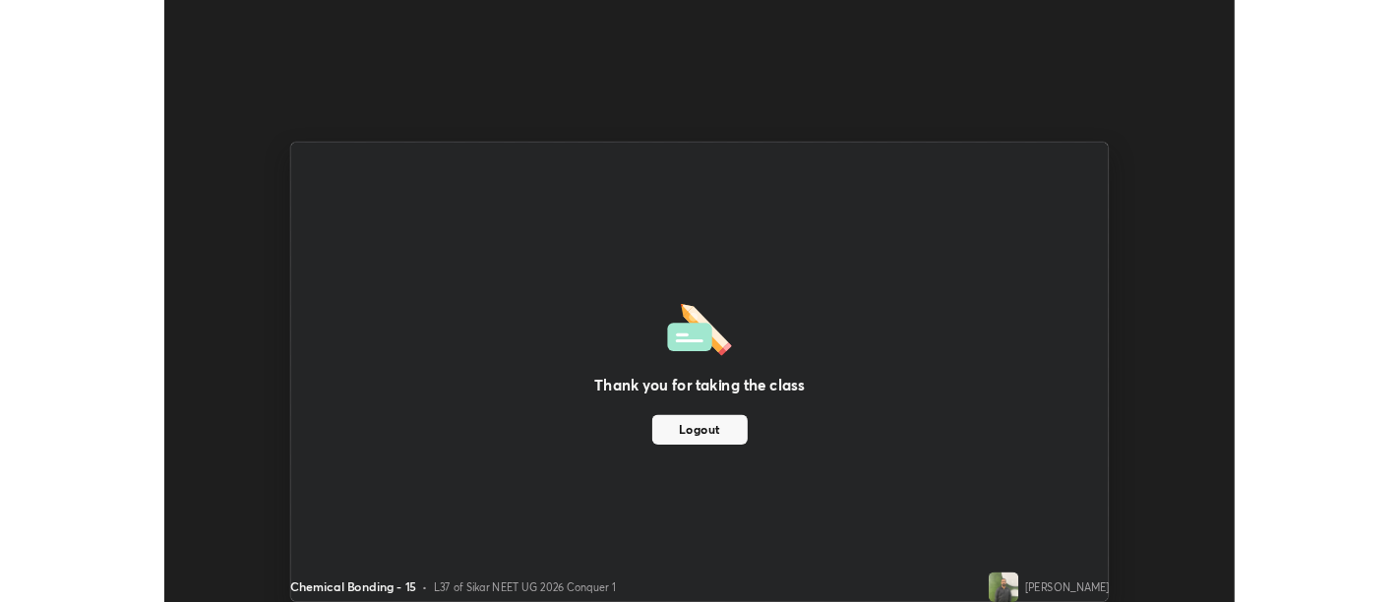
scroll to position [97795, 96998]
